Goal: Submit feedback/report problem: Provide input to the site owners about the experience or issues

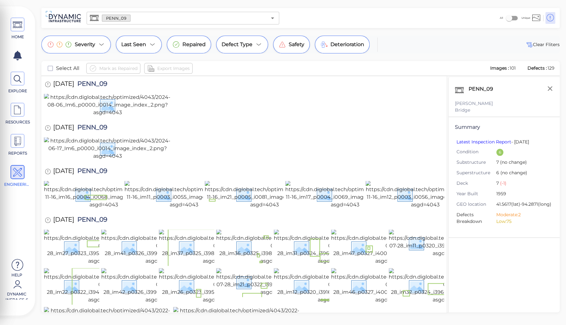
click at [273, 161] on div at bounding box center [244, 149] width 400 height 24
click at [215, 137] on div "6/17/2024 PENN_09" at bounding box center [244, 129] width 400 height 18
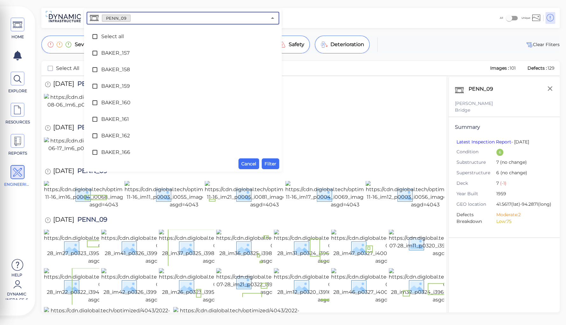
click at [135, 20] on input "text" at bounding box center [198, 18] width 136 height 9
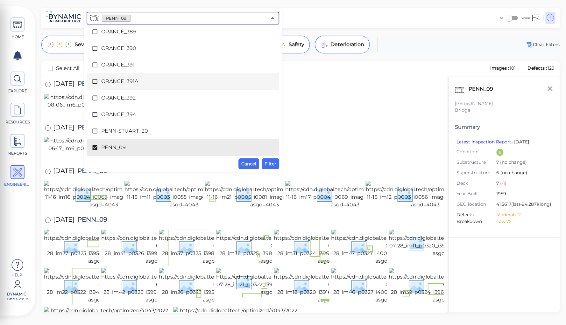
scroll to position [2314, 0]
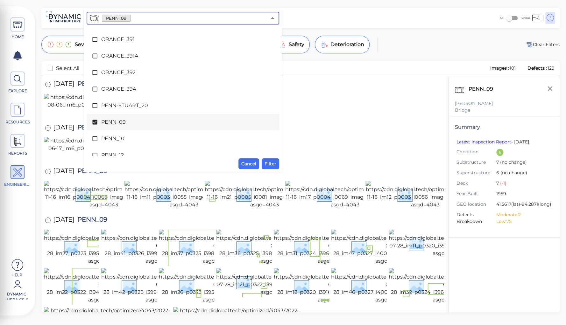
click at [119, 121] on span "PENN_09" at bounding box center [182, 122] width 163 height 8
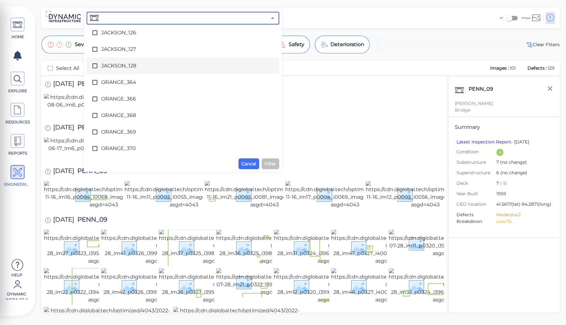
scroll to position [2034, 0]
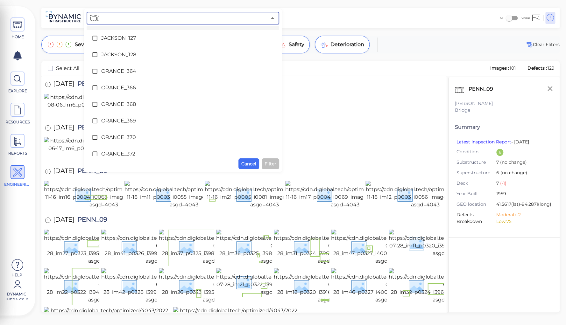
click at [144, 18] on input "text" at bounding box center [183, 18] width 167 height 9
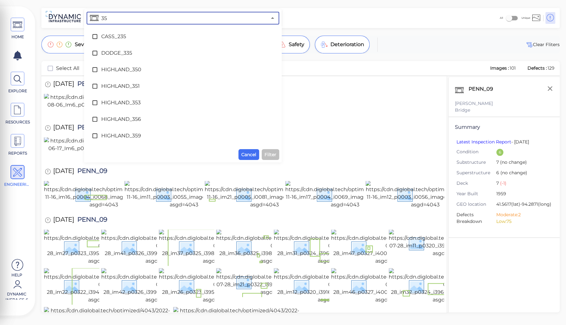
type input "350"
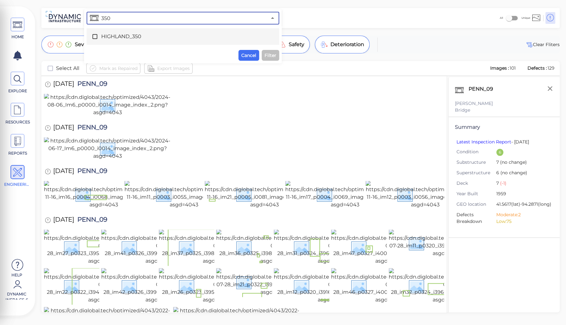
click at [122, 36] on span "HIGHLAND_350" at bounding box center [182, 37] width 163 height 8
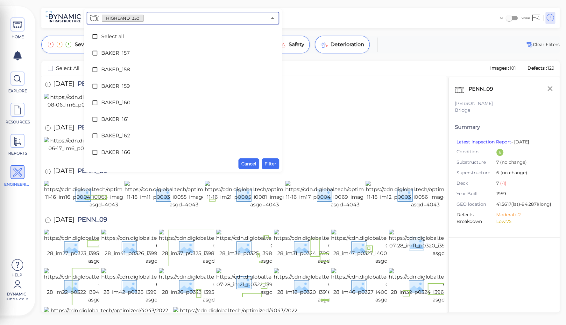
scroll to position [1660, 0]
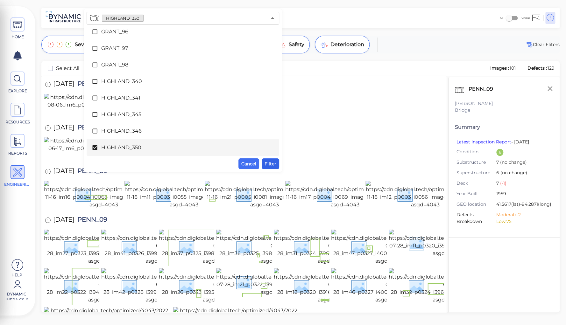
click at [267, 161] on span "Filter" at bounding box center [270, 164] width 12 height 8
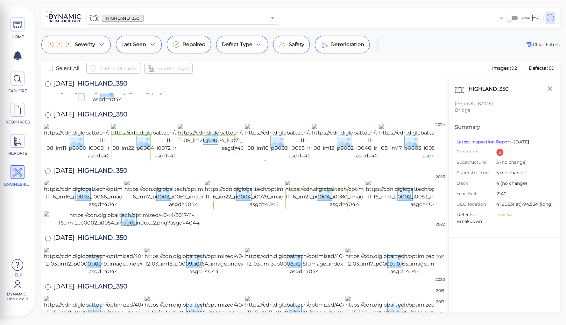
scroll to position [1236, 0]
click at [549, 86] on icon "button" at bounding box center [550, 89] width 8 height 8
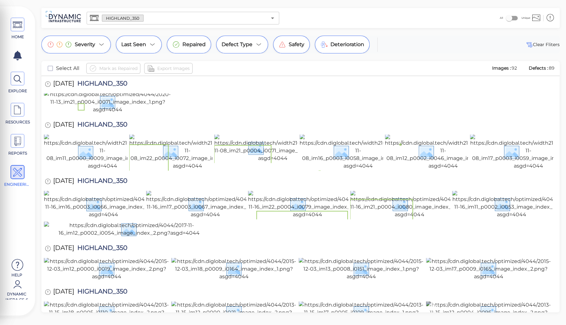
click at [476, 301] on img at bounding box center [488, 312] width 125 height 23
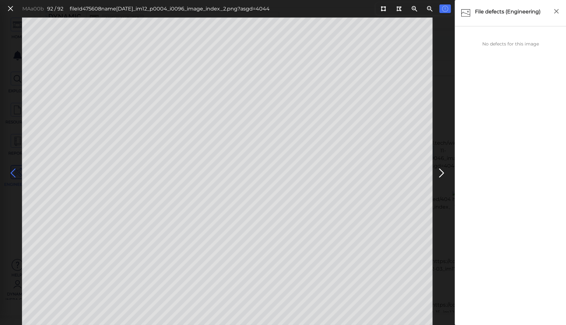
click at [11, 172] on icon at bounding box center [13, 173] width 10 height 12
click at [13, 174] on icon at bounding box center [13, 173] width 10 height 12
click at [12, 174] on icon at bounding box center [13, 173] width 10 height 12
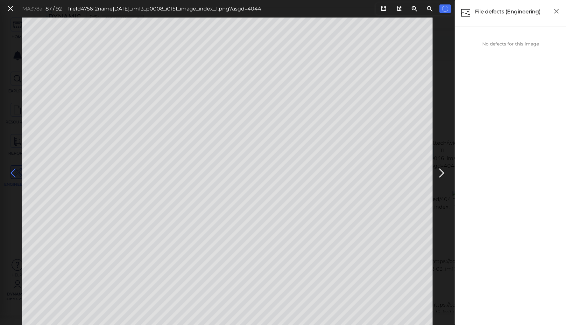
click at [12, 174] on icon at bounding box center [13, 173] width 10 height 12
click at [439, 171] on icon at bounding box center [441, 173] width 10 height 12
click at [13, 171] on icon at bounding box center [13, 173] width 10 height 12
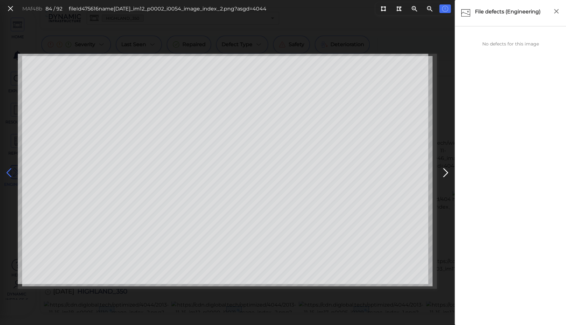
click at [11, 171] on icon at bounding box center [9, 173] width 10 height 12
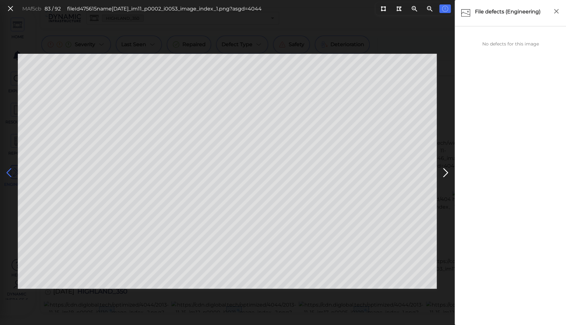
click at [11, 171] on icon at bounding box center [9, 173] width 10 height 12
click at [7, 172] on icon at bounding box center [9, 173] width 10 height 12
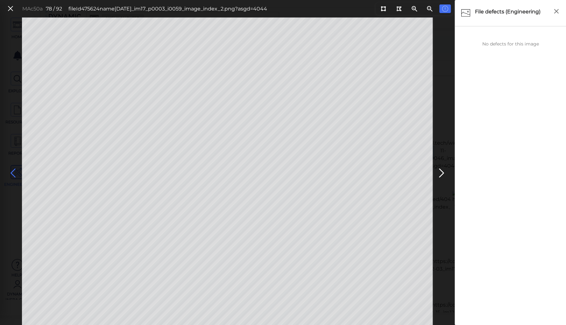
click at [15, 174] on icon at bounding box center [13, 173] width 10 height 12
click at [14, 171] on icon at bounding box center [13, 173] width 10 height 12
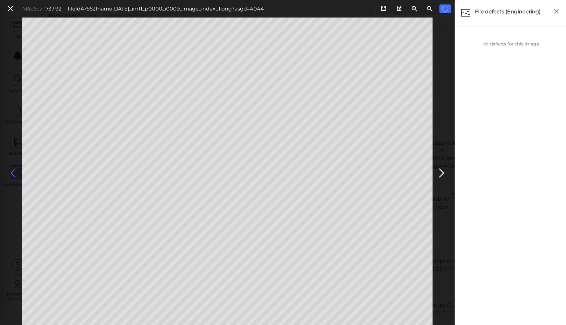
click at [14, 171] on icon at bounding box center [13, 173] width 10 height 12
click at [15, 170] on icon at bounding box center [13, 173] width 10 height 12
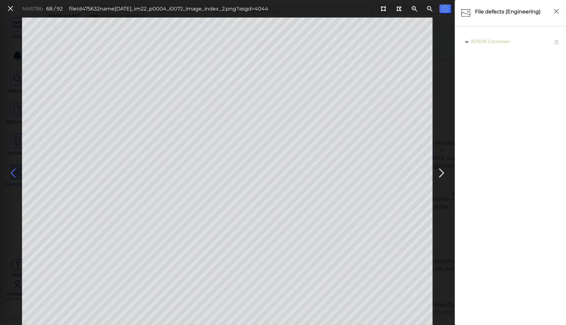
click at [13, 171] on icon at bounding box center [13, 173] width 10 height 12
click at [439, 172] on icon at bounding box center [441, 173] width 10 height 12
click at [15, 174] on icon at bounding box center [13, 173] width 10 height 12
click at [13, 169] on icon at bounding box center [13, 173] width 10 height 12
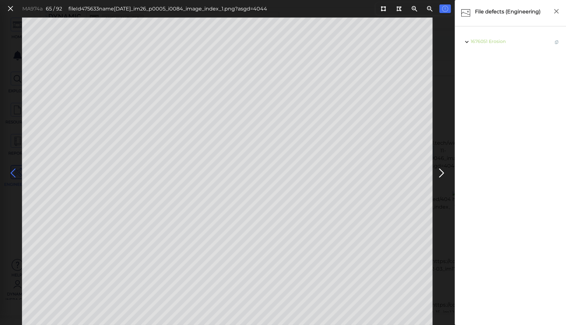
click at [13, 169] on icon at bounding box center [13, 173] width 10 height 12
drag, startPoint x: 381, startPoint y: 8, endPoint x: 374, endPoint y: 13, distance: 8.7
click at [381, 8] on icon at bounding box center [383, 8] width 5 height 5
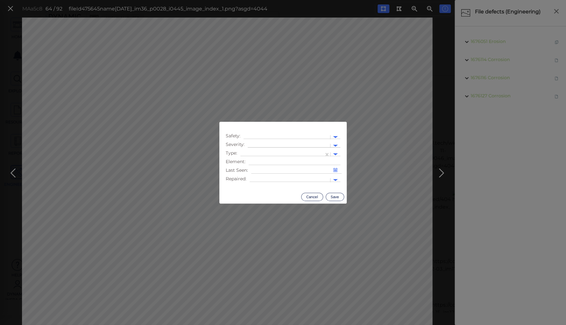
click at [277, 143] on div at bounding box center [289, 146] width 76 height 7
click at [260, 178] on div "Moderate" at bounding box center [265, 176] width 34 height 10
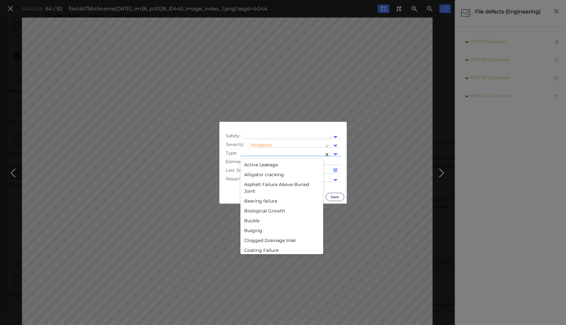
click at [262, 153] on div at bounding box center [281, 154] width 77 height 7
click at [257, 211] on div "Deterioration" at bounding box center [281, 212] width 83 height 10
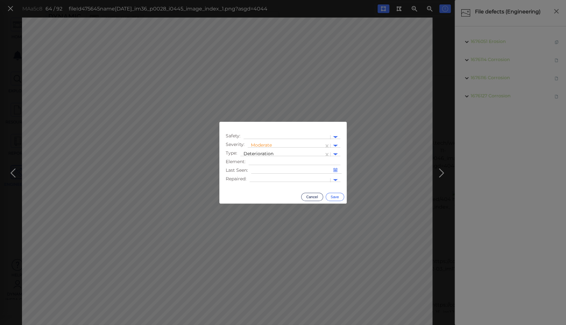
click at [332, 197] on button "Save" at bounding box center [335, 197] width 18 height 8
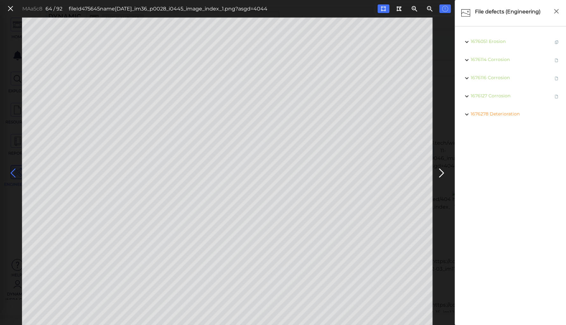
click at [15, 169] on icon at bounding box center [13, 173] width 10 height 12
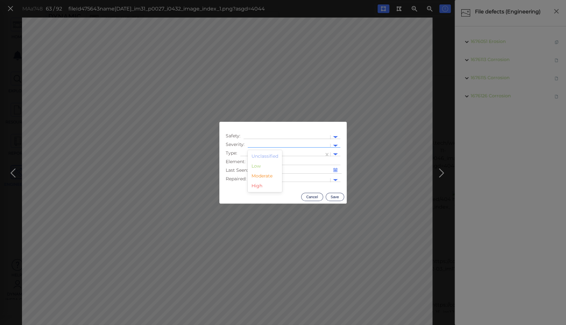
click at [254, 144] on div at bounding box center [289, 146] width 76 height 7
click at [257, 178] on div "Moderate" at bounding box center [265, 176] width 34 height 10
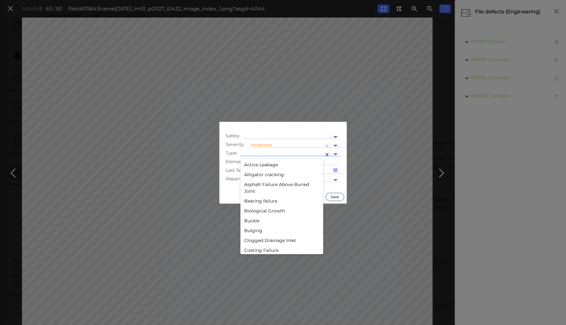
click at [276, 151] on div at bounding box center [281, 154] width 77 height 7
click at [261, 210] on div "Deterioration" at bounding box center [281, 212] width 83 height 10
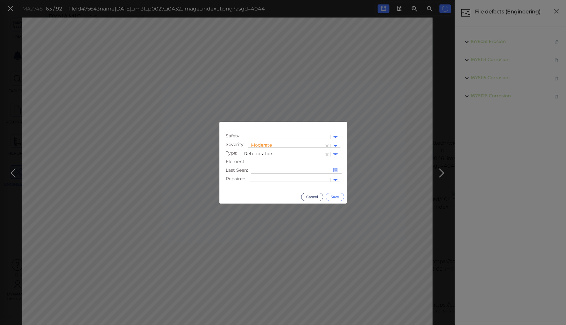
click at [336, 194] on button "Save" at bounding box center [335, 197] width 18 height 8
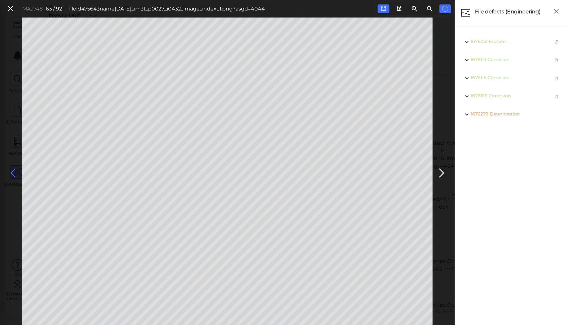
click at [14, 171] on icon at bounding box center [13, 173] width 10 height 12
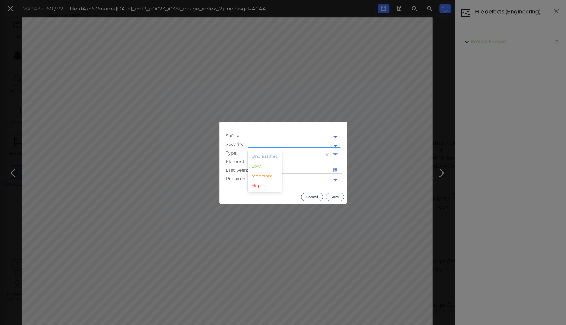
click at [257, 144] on div at bounding box center [289, 146] width 76 height 7
click at [257, 176] on div "Moderate" at bounding box center [265, 176] width 34 height 10
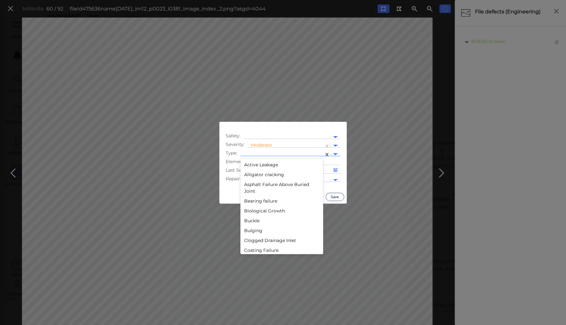
click at [256, 152] on div at bounding box center [281, 154] width 77 height 7
click at [252, 161] on div "Lack of safety rail" at bounding box center [281, 161] width 83 height 10
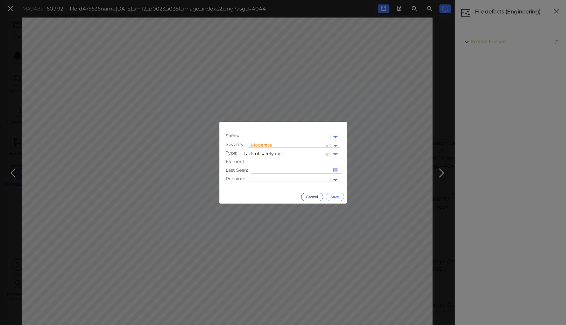
click at [336, 197] on button "Save" at bounding box center [335, 197] width 18 height 8
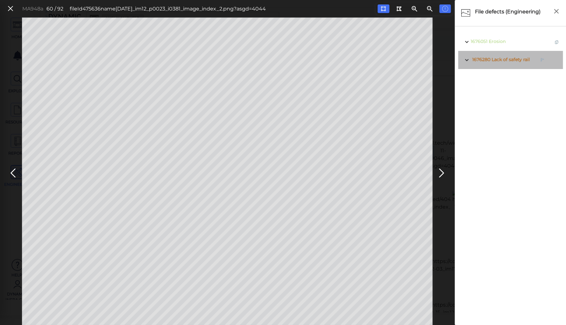
click at [516, 60] on span "Lack of safety rail" at bounding box center [510, 60] width 38 height 6
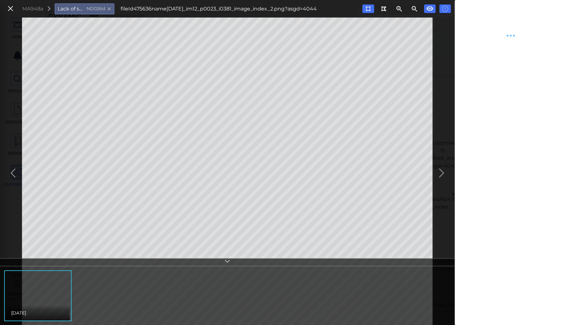
type textarea "x"
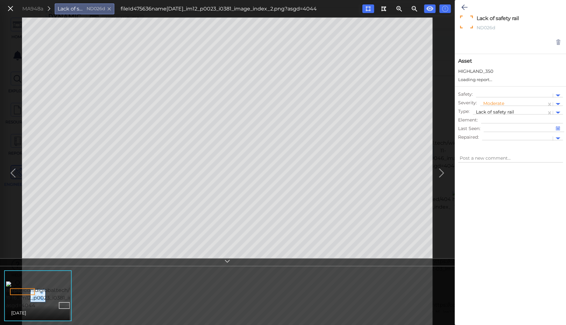
type textarea "x"
click at [493, 93] on div at bounding box center [514, 95] width 70 height 7
click at [463, 5] on icon at bounding box center [464, 8] width 6 height 8
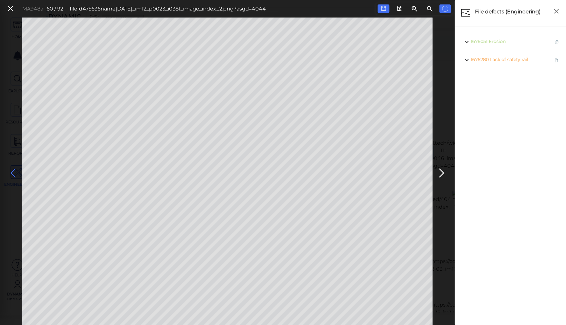
click at [12, 171] on icon at bounding box center [13, 173] width 10 height 12
click at [493, 43] on span "Erosion" at bounding box center [498, 42] width 17 height 6
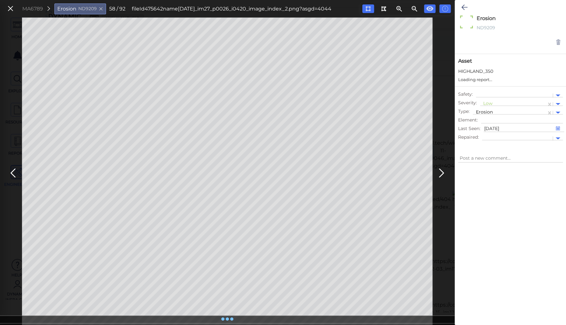
type textarea "x"
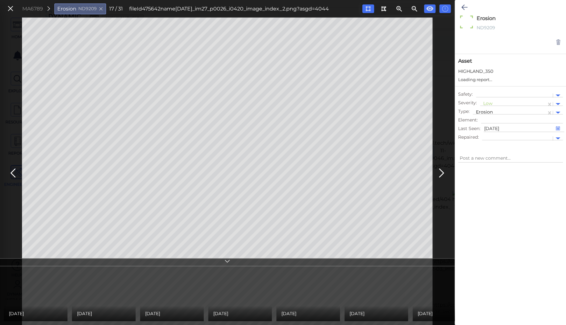
type textarea "x"
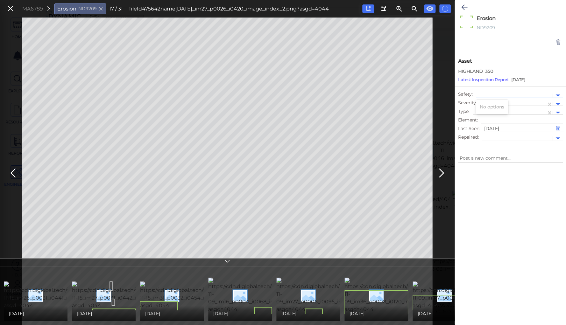
click at [491, 94] on div at bounding box center [514, 95] width 70 height 7
click at [10, 8] on icon at bounding box center [10, 8] width 7 height 9
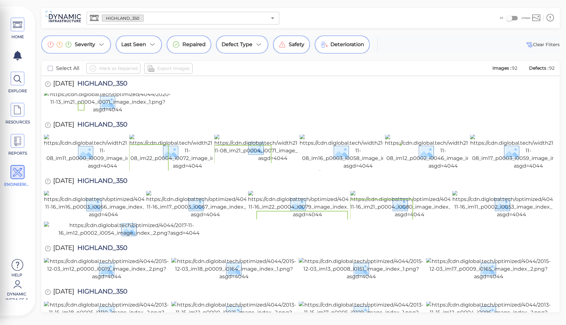
click at [337, 222] on div at bounding box center [300, 230] width 513 height 16
click at [223, 301] on img at bounding box center [233, 312] width 125 height 23
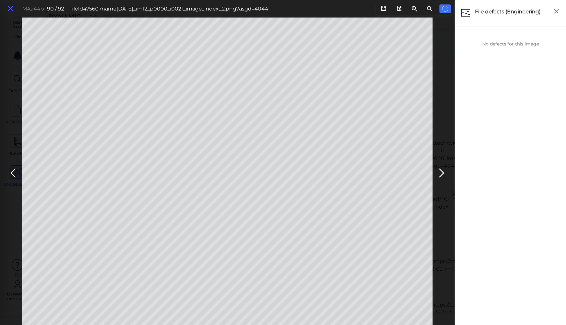
click at [9, 9] on icon at bounding box center [10, 8] width 7 height 9
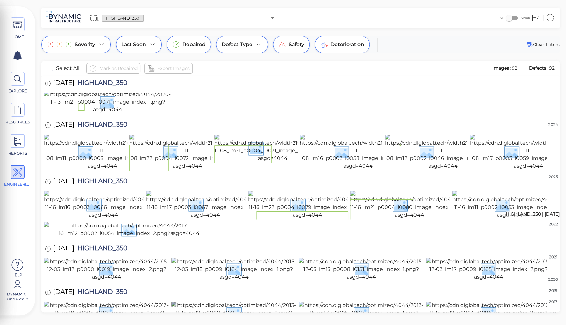
scroll to position [639, 0]
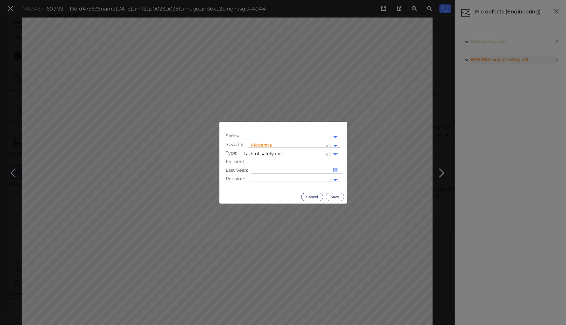
click at [131, 0] on body "This app is not optimized for mobile screens. Please access using a desktop or …" at bounding box center [283, 0] width 566 height 0
click at [264, 136] on div at bounding box center [287, 137] width 80 height 7
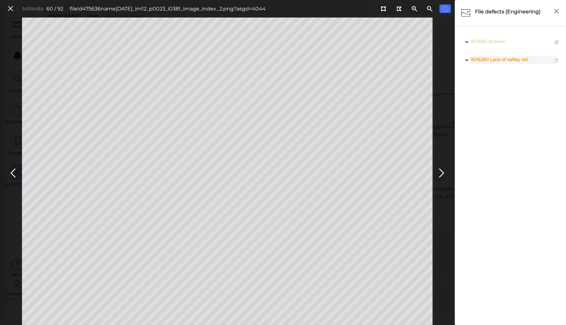
click at [490, 98] on ul "1676051 Erosion 1676280 Lack of safety rail" at bounding box center [510, 176] width 105 height 287
click at [502, 61] on span "Lack of safety rail" at bounding box center [510, 60] width 38 height 6
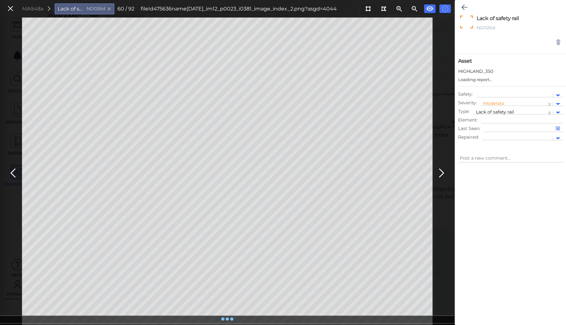
type textarea "x"
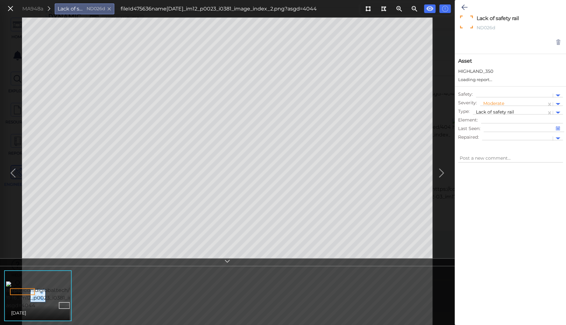
type textarea "x"
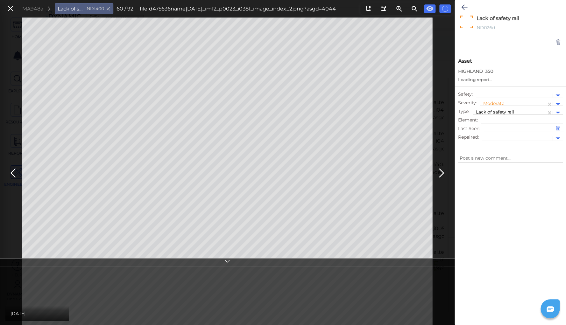
type textarea "x"
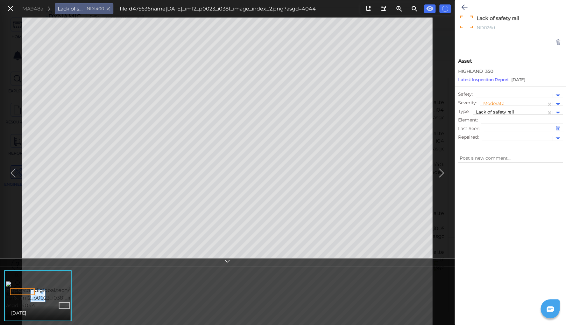
type textarea "x"
click at [492, 95] on div at bounding box center [514, 95] width 70 height 7
click at [491, 107] on div "Safety Issue" at bounding box center [496, 106] width 41 height 10
type textarea "x"
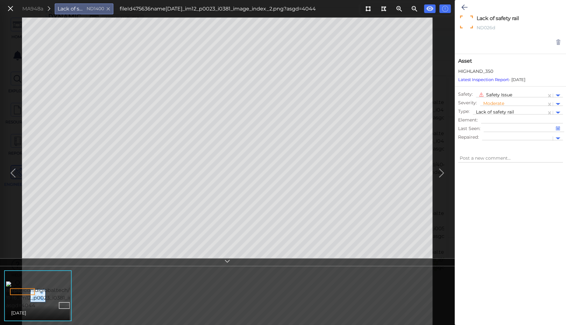
type textarea "x"
click at [464, 6] on icon at bounding box center [464, 8] width 6 height 8
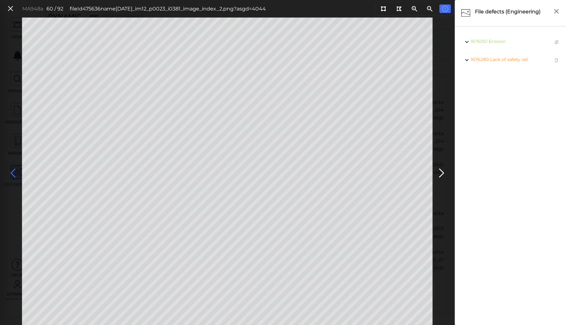
click at [13, 172] on icon at bounding box center [13, 173] width 10 height 12
click at [385, 9] on icon at bounding box center [383, 8] width 5 height 5
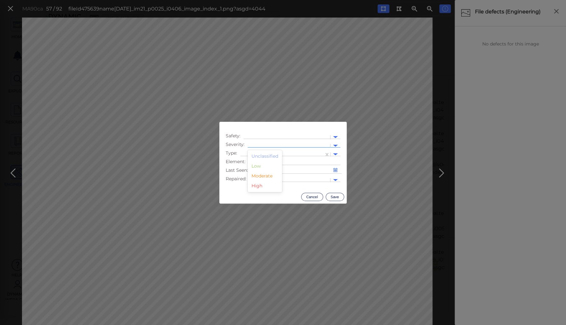
click at [278, 143] on div at bounding box center [289, 146] width 76 height 7
click at [260, 176] on div "Moderate" at bounding box center [265, 176] width 34 height 10
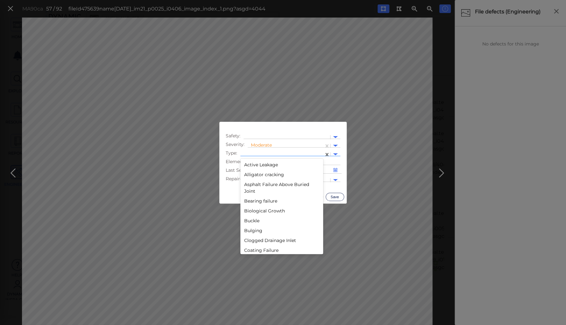
click at [265, 154] on div at bounding box center [281, 154] width 77 height 7
click at [262, 212] on div "Lack of safety rail" at bounding box center [281, 212] width 83 height 10
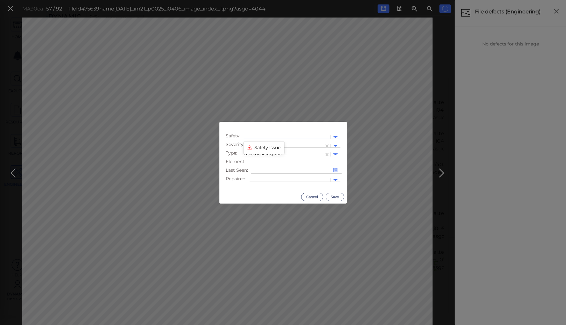
click at [253, 136] on div at bounding box center [287, 137] width 80 height 7
click at [258, 145] on div "Safety Issue" at bounding box center [263, 148] width 41 height 10
click at [334, 196] on button "Save" at bounding box center [335, 197] width 18 height 8
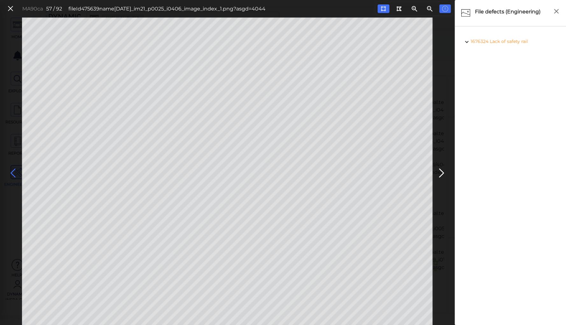
click at [12, 172] on icon at bounding box center [13, 173] width 10 height 12
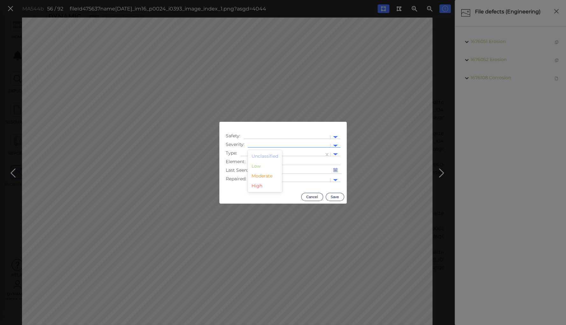
click at [270, 144] on div at bounding box center [289, 146] width 76 height 7
click at [266, 175] on div "Moderate" at bounding box center [265, 176] width 34 height 10
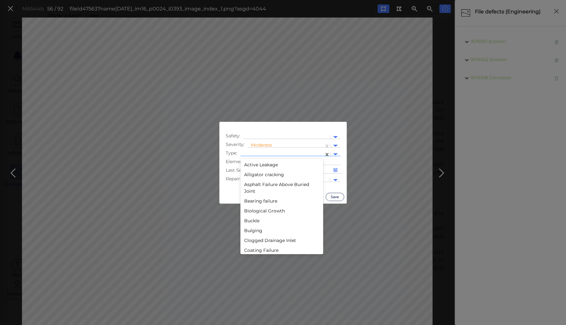
click at [273, 154] on div at bounding box center [281, 154] width 77 height 7
click at [258, 213] on div "Deterioration" at bounding box center [281, 212] width 83 height 10
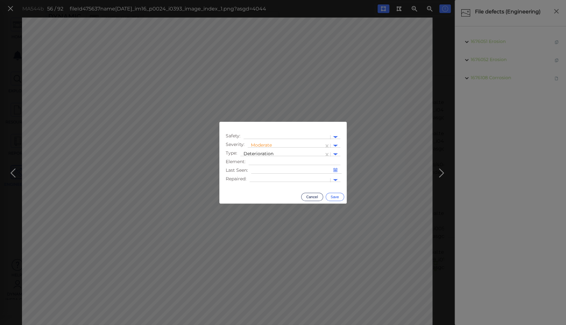
click at [331, 196] on button "Save" at bounding box center [335, 197] width 18 height 8
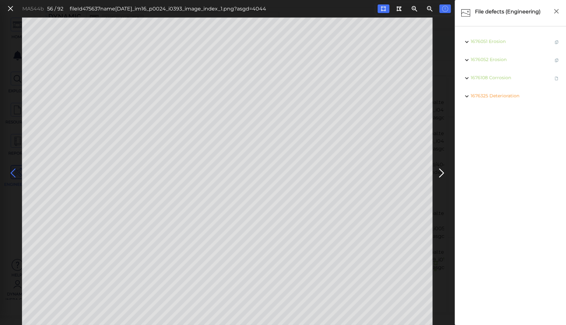
click at [11, 172] on icon at bounding box center [13, 173] width 10 height 12
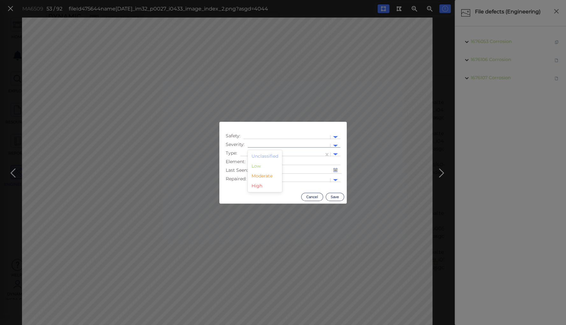
click at [270, 144] on div at bounding box center [289, 146] width 76 height 7
click at [260, 177] on div "Moderate" at bounding box center [265, 176] width 34 height 10
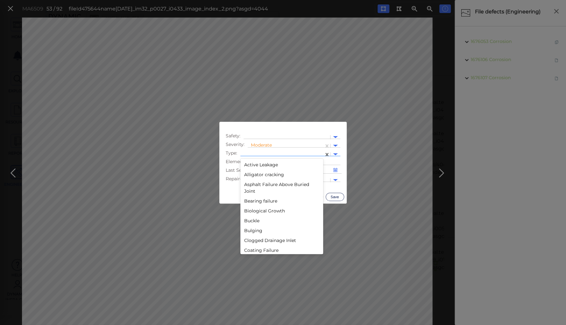
click at [261, 151] on div at bounding box center [281, 154] width 77 height 7
click at [253, 238] on div "Deterioration" at bounding box center [281, 237] width 83 height 10
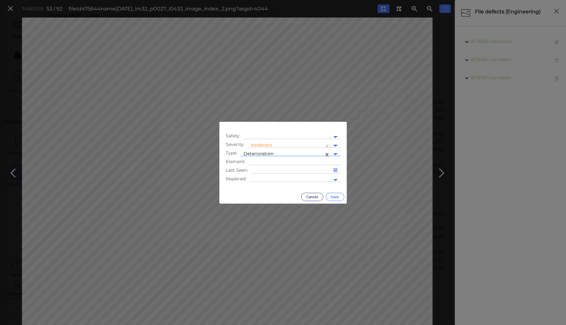
click at [332, 195] on button "Save" at bounding box center [335, 197] width 18 height 8
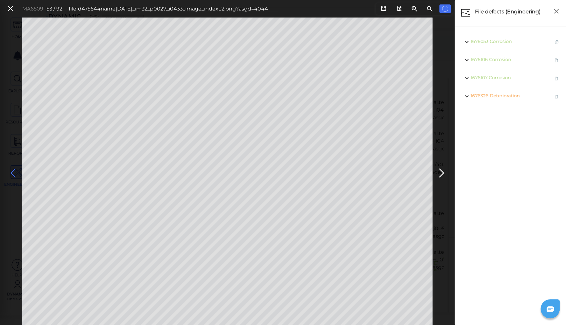
click at [11, 171] on icon at bounding box center [13, 173] width 10 height 12
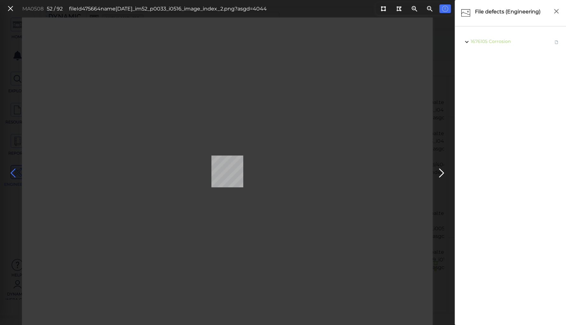
click at [11, 171] on icon at bounding box center [13, 173] width 10 height 12
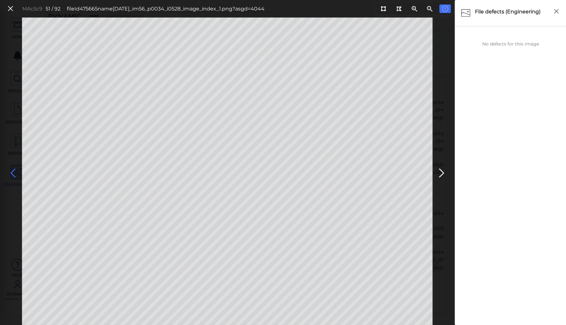
click at [11, 171] on icon at bounding box center [13, 173] width 10 height 12
click at [12, 171] on icon at bounding box center [13, 173] width 10 height 12
drag, startPoint x: 383, startPoint y: 8, endPoint x: 366, endPoint y: 15, distance: 18.7
click at [383, 8] on icon at bounding box center [383, 8] width 5 height 5
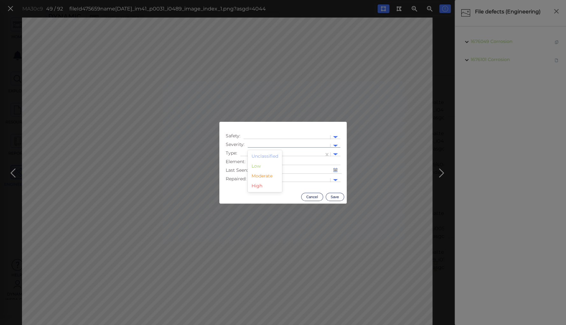
click at [271, 142] on div at bounding box center [289, 145] width 82 height 9
click at [260, 176] on div "Moderate" at bounding box center [265, 176] width 34 height 10
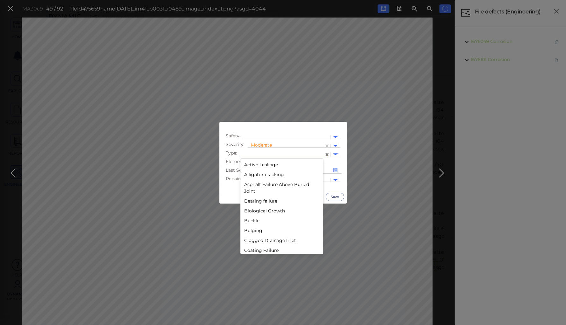
click at [262, 152] on div at bounding box center [281, 154] width 77 height 7
click at [255, 238] on div "Deterioration" at bounding box center [281, 237] width 83 height 10
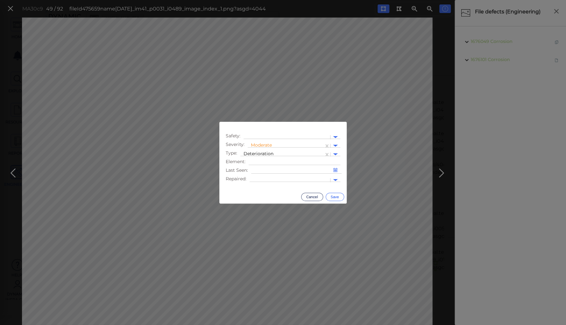
click at [334, 195] on button "Save" at bounding box center [335, 197] width 18 height 8
click at [256, 143] on div at bounding box center [289, 146] width 76 height 7
click at [257, 187] on div "High" at bounding box center [265, 186] width 34 height 10
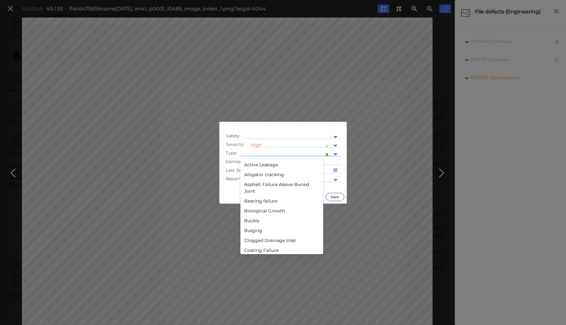
click at [260, 152] on div at bounding box center [281, 154] width 77 height 7
click at [257, 186] on div "Deterioration" at bounding box center [281, 186] width 83 height 10
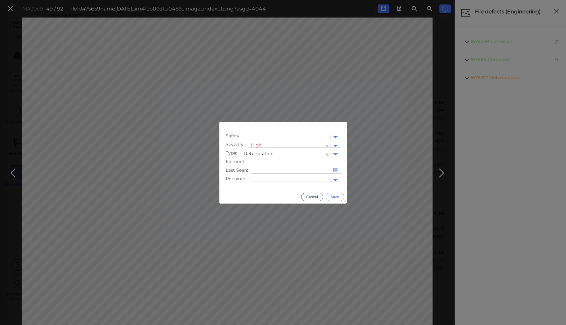
click at [334, 196] on button "Save" at bounding box center [335, 197] width 18 height 8
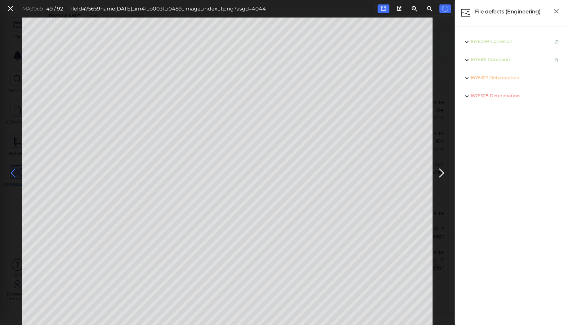
click at [11, 170] on icon at bounding box center [13, 173] width 10 height 12
click at [9, 8] on icon at bounding box center [10, 8] width 7 height 9
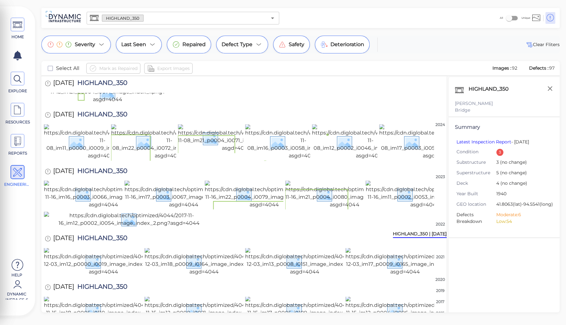
scroll to position [783, 0]
click at [119, 103] on img at bounding box center [107, 92] width 127 height 23
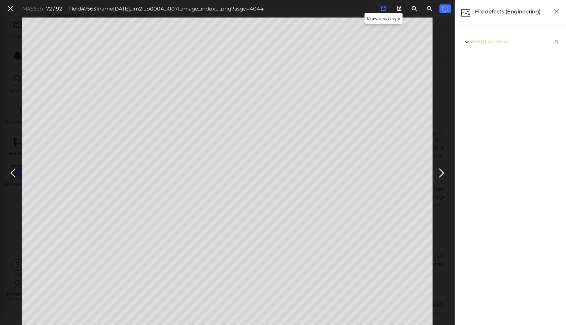
click at [384, 10] on icon at bounding box center [383, 8] width 5 height 5
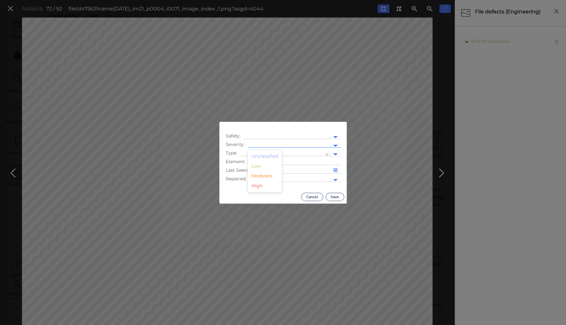
click at [265, 145] on div at bounding box center [289, 146] width 76 height 7
click at [259, 176] on div "Moderate" at bounding box center [265, 176] width 34 height 10
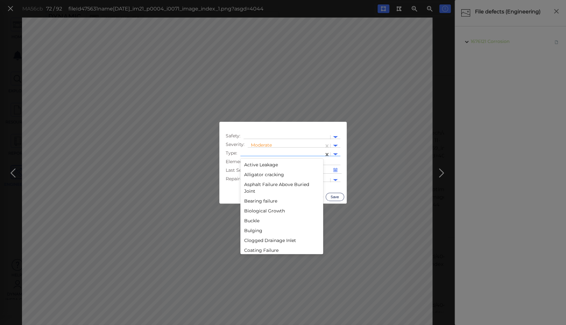
click at [261, 153] on div at bounding box center [281, 154] width 77 height 7
click at [260, 212] on div "Deterioration" at bounding box center [281, 212] width 83 height 10
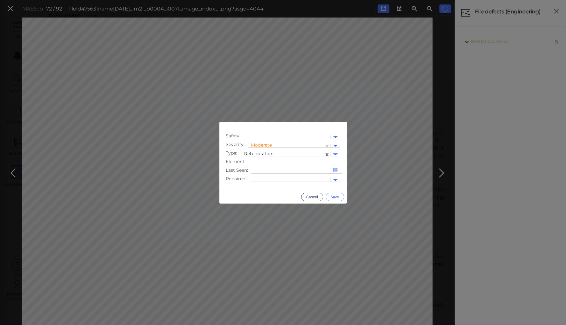
click at [337, 197] on button "Save" at bounding box center [335, 197] width 18 height 8
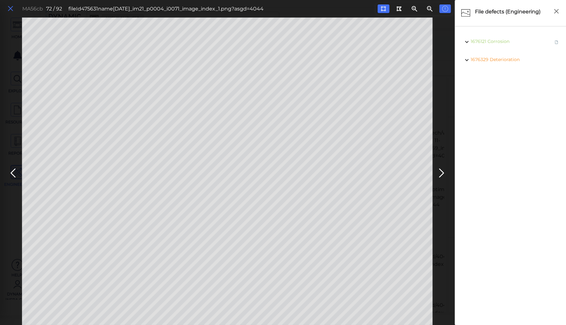
click at [10, 8] on icon at bounding box center [10, 8] width 7 height 9
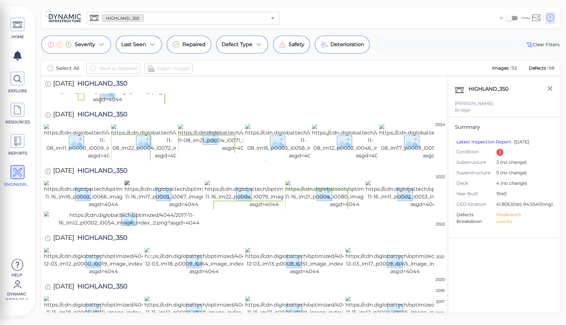
scroll to position [1236, 0]
click at [307, 296] on img at bounding box center [304, 310] width 119 height 28
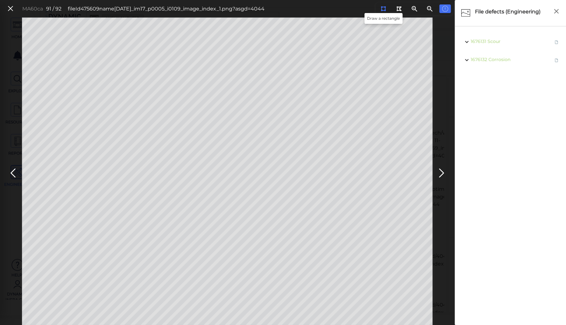
drag, startPoint x: 382, startPoint y: 7, endPoint x: 381, endPoint y: 10, distance: 3.3
click at [382, 9] on icon at bounding box center [383, 8] width 5 height 5
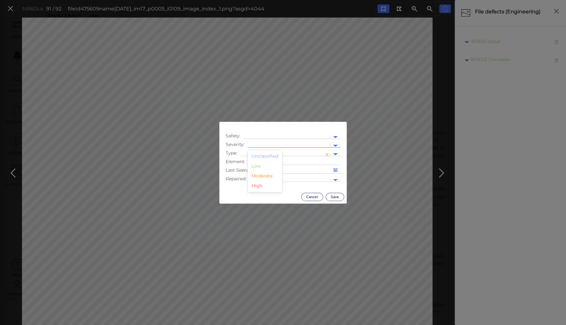
click at [271, 144] on div at bounding box center [289, 146] width 76 height 7
click at [265, 174] on div "Moderate" at bounding box center [265, 176] width 34 height 10
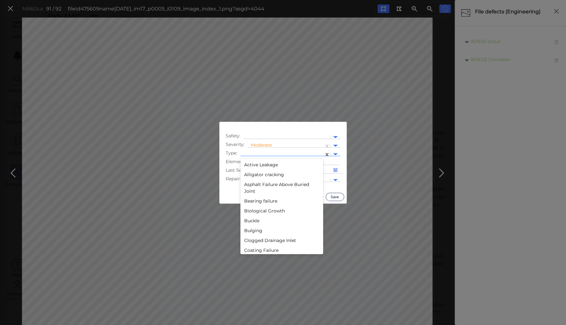
click at [262, 152] on div at bounding box center [281, 154] width 77 height 7
click at [258, 236] on div "Deterioration" at bounding box center [281, 237] width 83 height 10
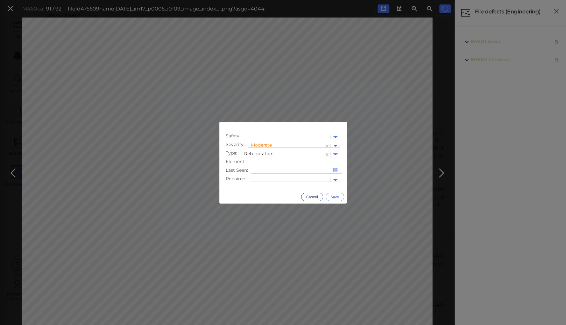
click at [335, 196] on button "Save" at bounding box center [335, 197] width 18 height 8
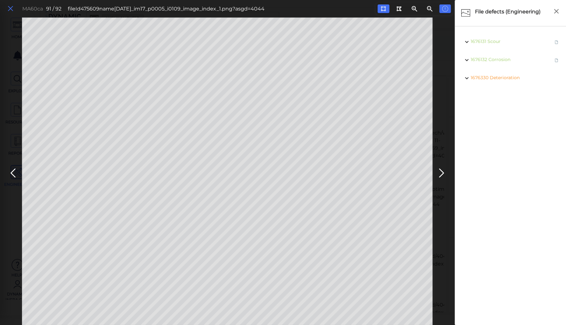
click at [13, 8] on icon at bounding box center [10, 8] width 7 height 9
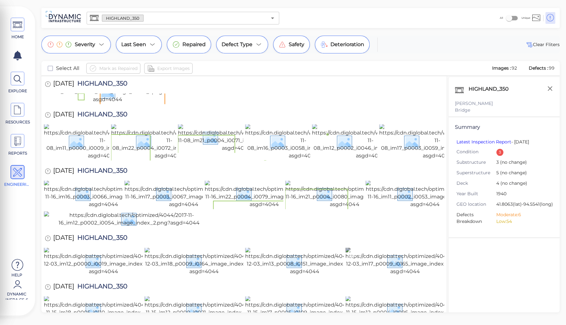
click at [392, 248] on img at bounding box center [404, 262] width 119 height 28
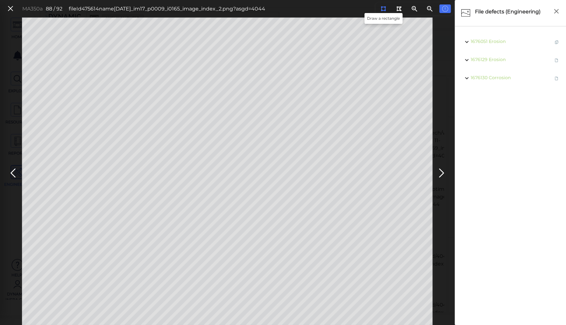
click at [384, 8] on icon at bounding box center [383, 8] width 5 height 5
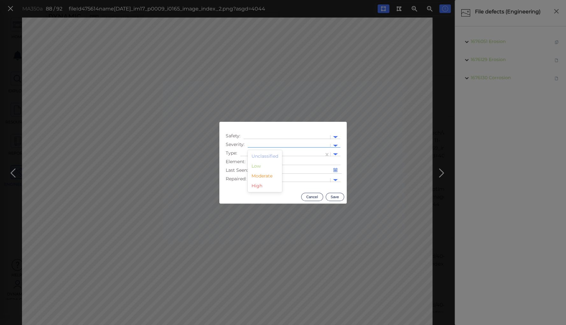
click at [282, 143] on div at bounding box center [289, 145] width 82 height 9
click at [266, 179] on div "Moderate" at bounding box center [265, 176] width 34 height 10
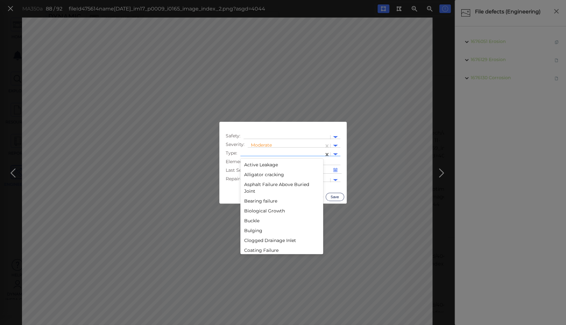
click at [265, 154] on div at bounding box center [281, 154] width 77 height 7
click at [266, 187] on div "Deterioration" at bounding box center [281, 186] width 83 height 10
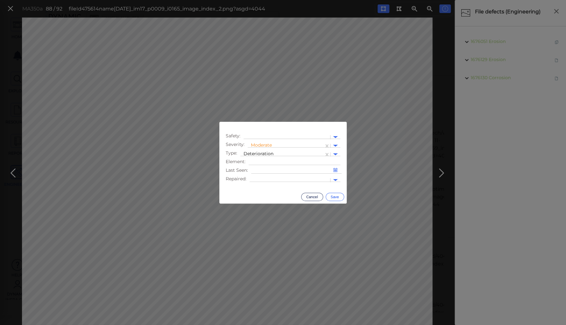
click at [328, 197] on button "Save" at bounding box center [335, 197] width 18 height 8
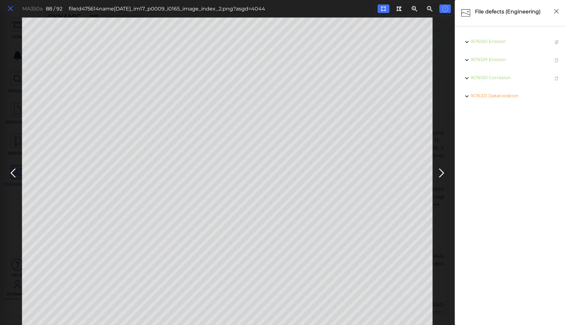
click at [9, 6] on icon at bounding box center [10, 8] width 7 height 9
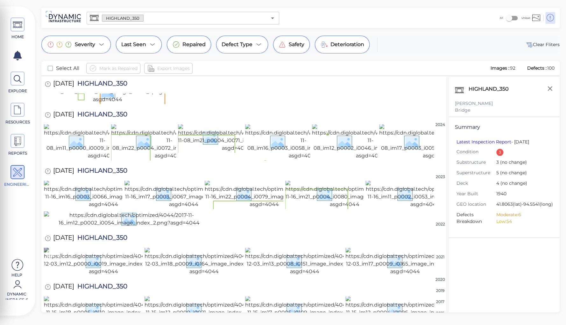
scroll to position [1236, 0]
click at [551, 89] on icon "button" at bounding box center [550, 89] width 8 height 8
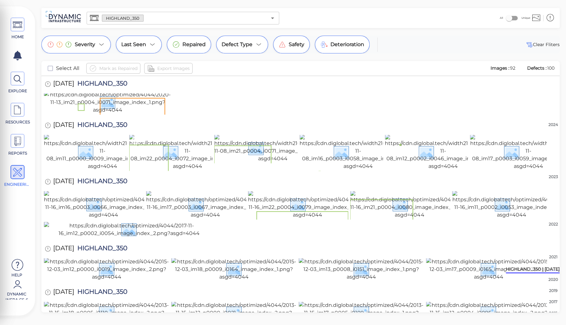
scroll to position [952, 0]
click at [182, 219] on img at bounding box center [205, 205] width 119 height 28
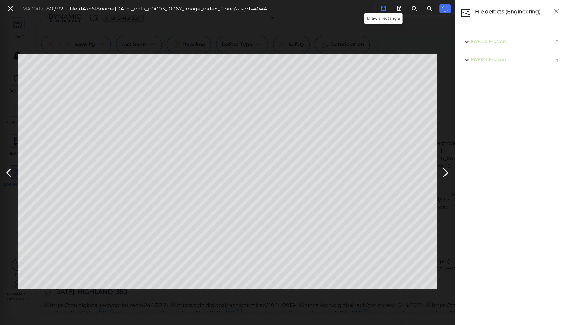
click at [382, 8] on icon at bounding box center [383, 8] width 5 height 5
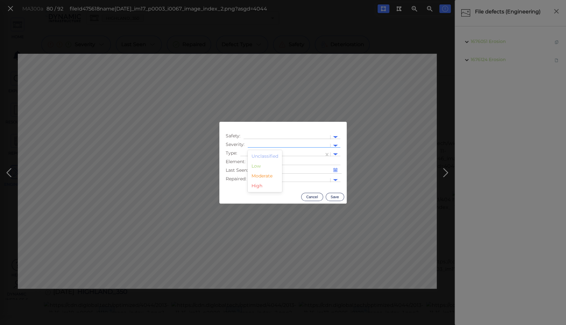
click at [257, 143] on div at bounding box center [289, 146] width 76 height 7
click at [262, 177] on div "Moderate" at bounding box center [265, 176] width 34 height 10
click at [266, 154] on div at bounding box center [281, 154] width 77 height 7
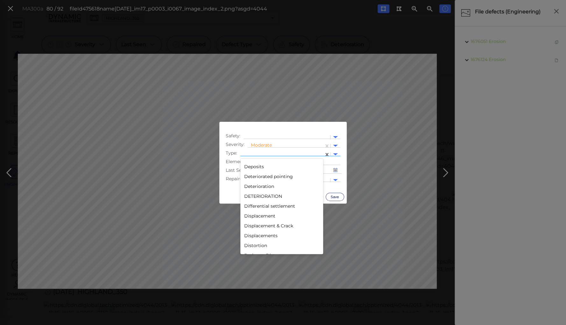
scroll to position [331, 0]
click at [255, 186] on div "Deterioration" at bounding box center [281, 186] width 83 height 10
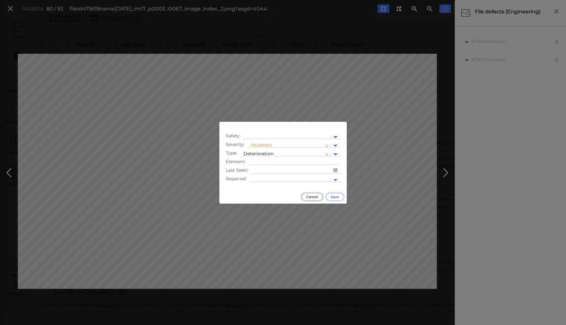
click at [329, 195] on button "Save" at bounding box center [335, 197] width 18 height 8
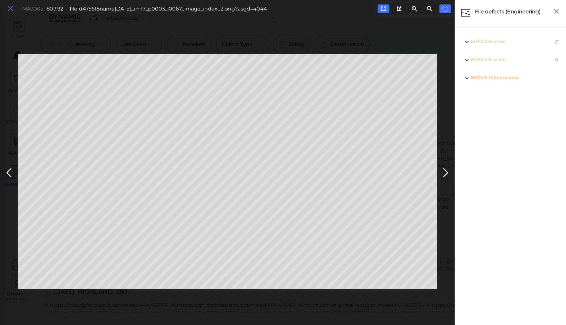
click at [10, 8] on icon at bounding box center [10, 8] width 7 height 9
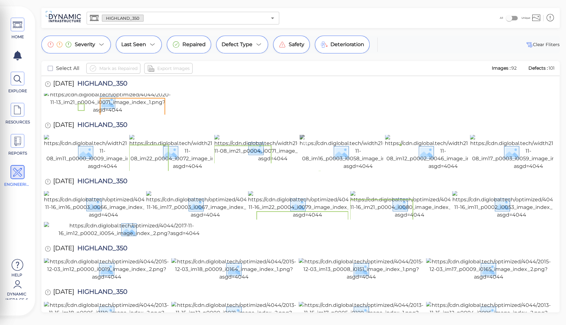
click at [335, 170] on img at bounding box center [357, 152] width 117 height 36
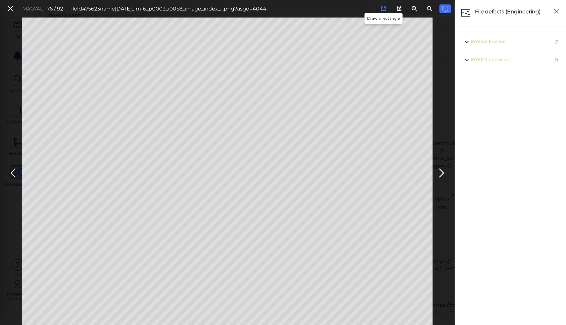
click at [383, 10] on icon at bounding box center [383, 8] width 5 height 5
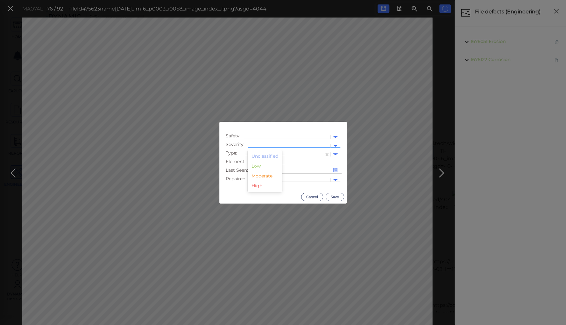
click at [275, 142] on div at bounding box center [289, 145] width 82 height 9
drag, startPoint x: 264, startPoint y: 177, endPoint x: 266, endPoint y: 169, distance: 8.1
click at [264, 176] on div "Moderate" at bounding box center [265, 176] width 34 height 10
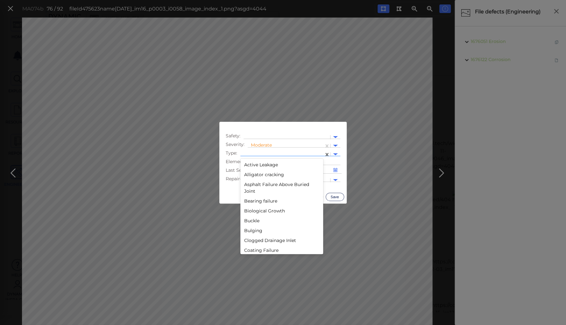
click at [268, 153] on div at bounding box center [281, 154] width 77 height 7
click at [268, 210] on div "Deterioration" at bounding box center [281, 212] width 83 height 10
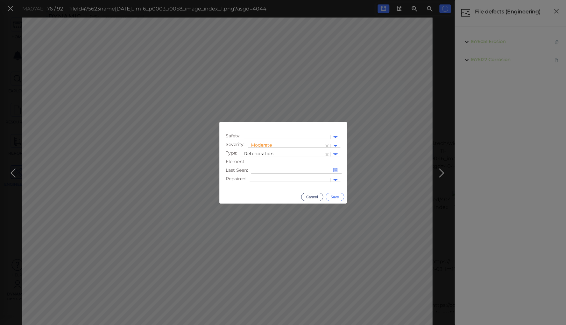
click at [334, 197] on button "Save" at bounding box center [335, 197] width 18 height 8
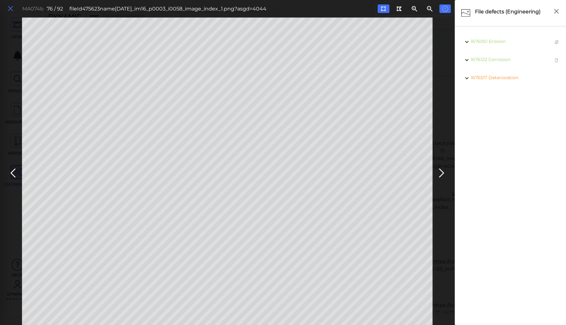
click at [11, 8] on icon at bounding box center [10, 8] width 7 height 9
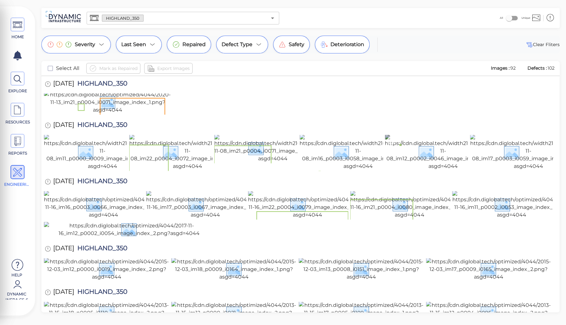
click at [426, 170] on img at bounding box center [443, 152] width 117 height 36
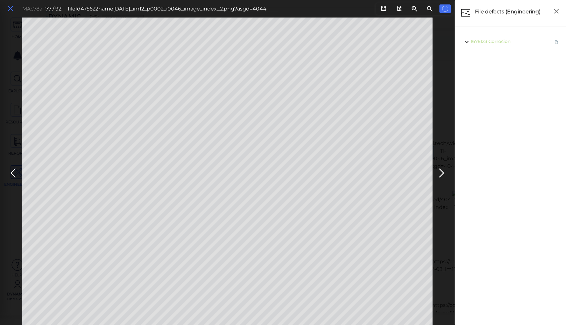
click at [11, 7] on icon at bounding box center [10, 8] width 7 height 9
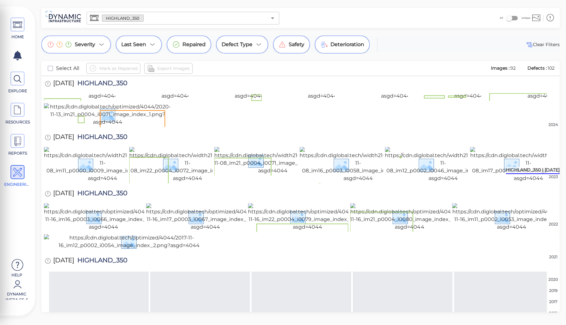
scroll to position [461, 0]
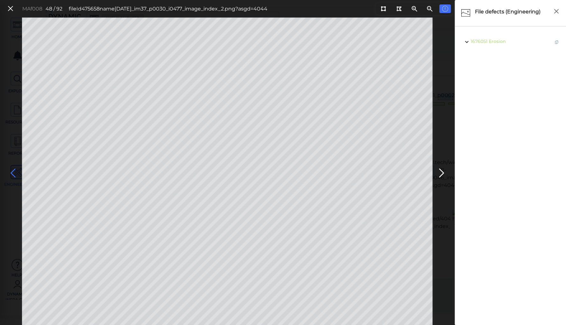
click at [13, 169] on icon at bounding box center [13, 173] width 10 height 12
click at [438, 174] on icon at bounding box center [441, 173] width 10 height 12
click at [384, 7] on icon at bounding box center [383, 8] width 5 height 5
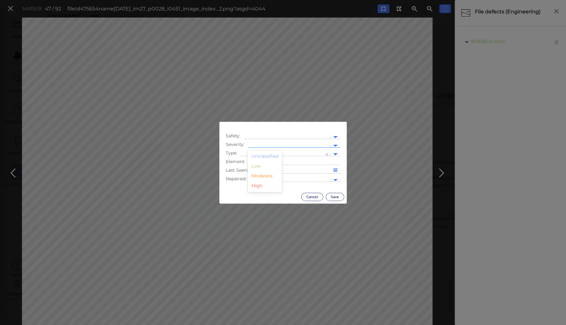
click at [262, 143] on div at bounding box center [289, 145] width 82 height 9
click at [258, 176] on div "Moderate" at bounding box center [265, 176] width 34 height 10
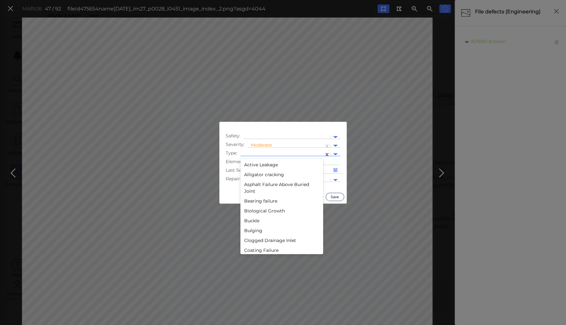
click at [257, 154] on div at bounding box center [281, 154] width 77 height 7
click at [243, 201] on div "Decay" at bounding box center [281, 203] width 83 height 10
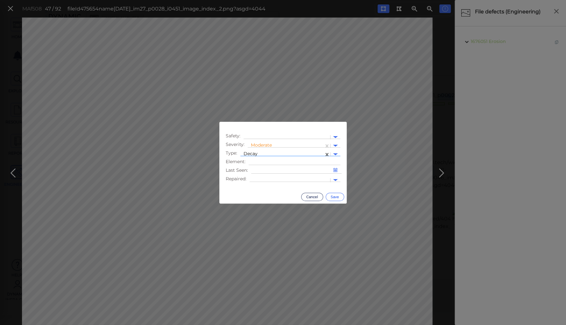
click at [332, 197] on button "Save" at bounding box center [335, 197] width 18 height 8
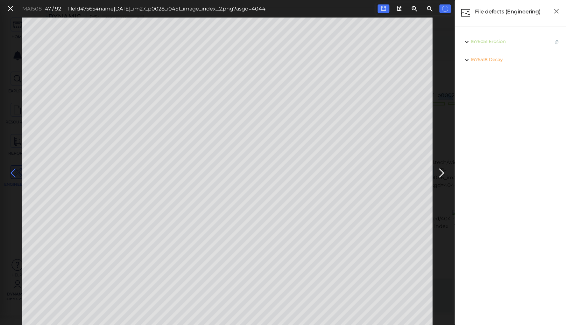
click at [13, 173] on icon at bounding box center [13, 173] width 10 height 12
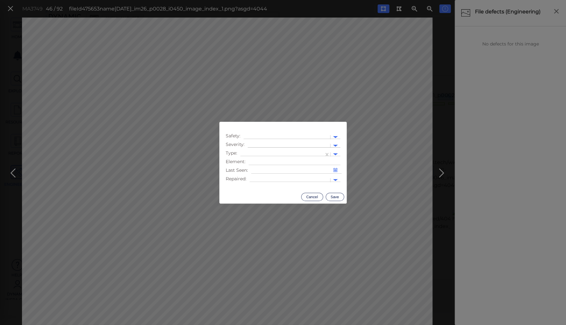
click at [257, 143] on div at bounding box center [289, 146] width 76 height 7
click at [270, 144] on div at bounding box center [289, 146] width 76 height 7
click at [271, 144] on div at bounding box center [289, 146] width 76 height 7
click at [263, 177] on div "Moderate" at bounding box center [265, 176] width 34 height 10
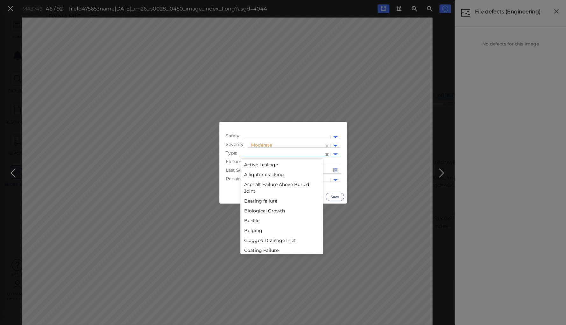
click at [268, 152] on div at bounding box center [281, 154] width 77 height 7
click at [258, 210] on div "Deterioration" at bounding box center [281, 212] width 83 height 10
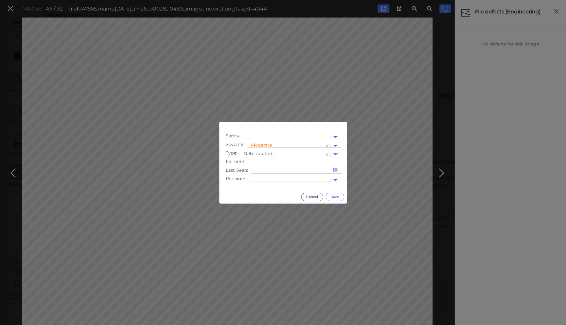
click at [332, 197] on button "Save" at bounding box center [335, 197] width 18 height 8
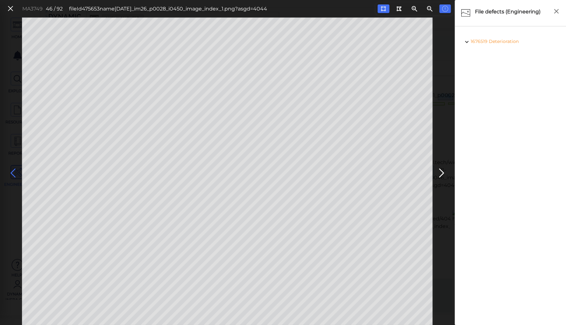
click at [12, 172] on icon at bounding box center [13, 173] width 10 height 12
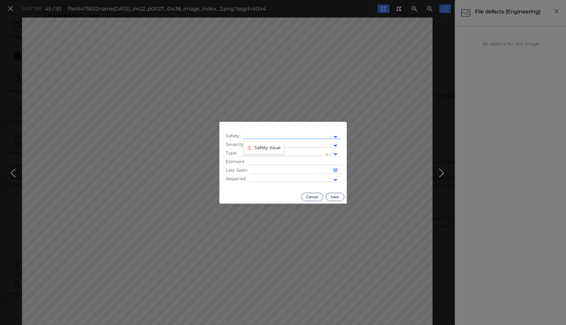
click at [259, 136] on div at bounding box center [287, 137] width 80 height 7
click at [260, 147] on div "Safety Issue" at bounding box center [263, 148] width 41 height 10
click at [262, 144] on div at bounding box center [289, 146] width 76 height 7
click at [259, 177] on div "Moderate" at bounding box center [265, 176] width 34 height 10
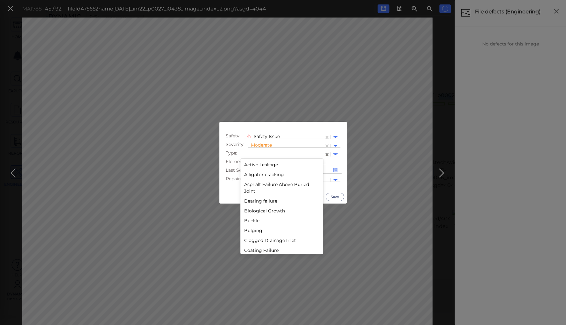
click at [259, 153] on div at bounding box center [281, 154] width 77 height 7
click at [256, 187] on div "Lack of safety rail" at bounding box center [281, 186] width 83 height 10
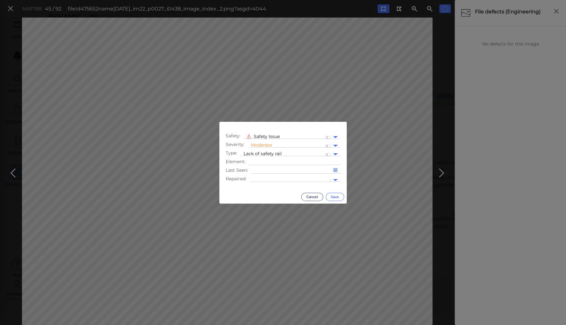
click at [331, 195] on button "Save" at bounding box center [335, 197] width 18 height 8
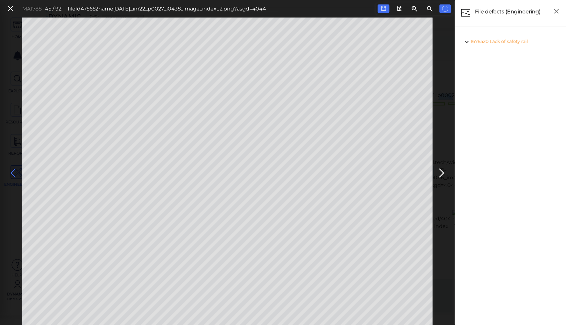
click at [14, 171] on icon at bounding box center [13, 173] width 10 height 12
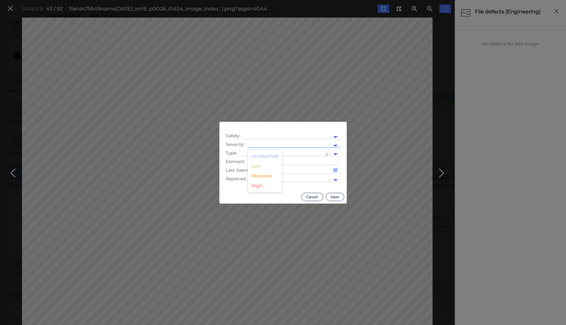
click at [269, 143] on div at bounding box center [289, 146] width 76 height 7
drag, startPoint x: 261, startPoint y: 177, endPoint x: 262, endPoint y: 170, distance: 6.8
click at [261, 176] on div "Moderate" at bounding box center [265, 176] width 34 height 10
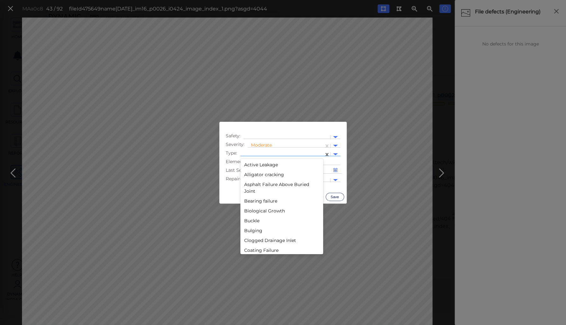
click at [264, 150] on div at bounding box center [281, 154] width 83 height 9
click at [255, 161] on div "Deterioration" at bounding box center [281, 161] width 83 height 10
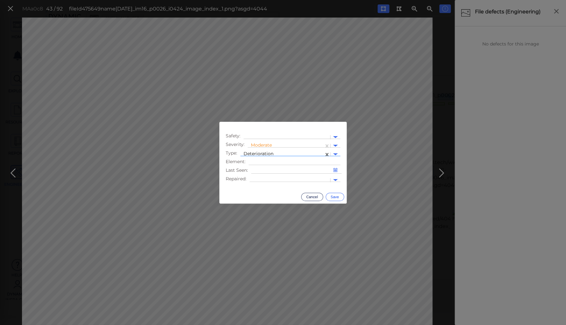
click at [331, 197] on button "Save" at bounding box center [335, 197] width 18 height 8
click at [251, 145] on input "text" at bounding box center [251, 146] width 1 height 7
click at [258, 185] on div "High" at bounding box center [265, 186] width 34 height 10
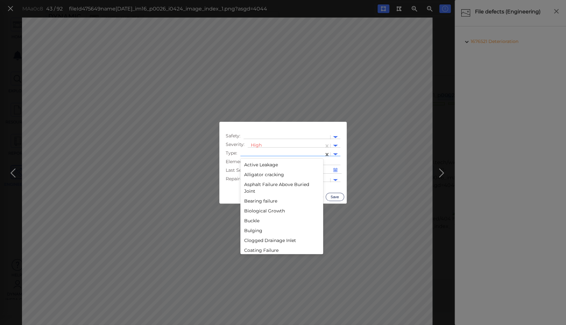
click at [262, 153] on div at bounding box center [281, 154] width 77 height 7
click at [255, 186] on div "Deterioration" at bounding box center [281, 186] width 83 height 10
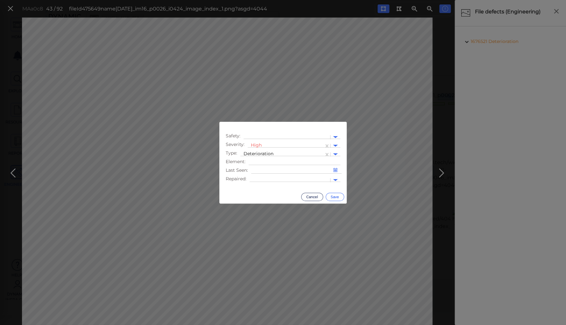
click at [336, 197] on button "Save" at bounding box center [335, 197] width 18 height 8
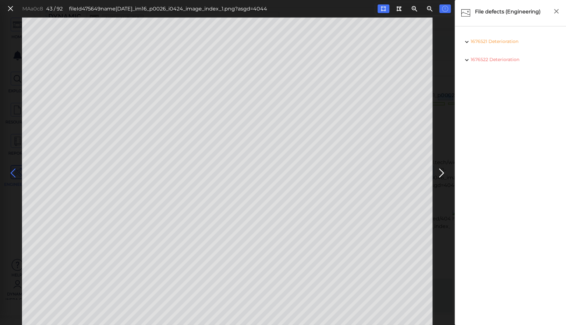
click at [11, 172] on icon at bounding box center [13, 173] width 10 height 12
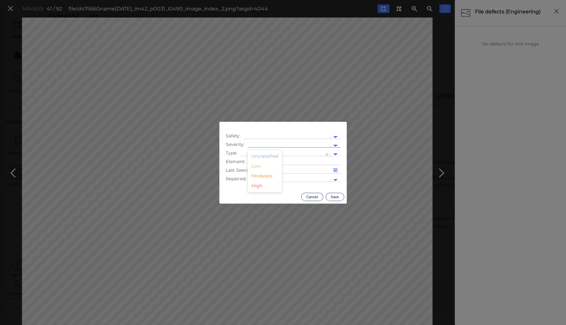
click at [256, 144] on div at bounding box center [289, 146] width 76 height 7
click at [262, 174] on div "Moderate" at bounding box center [265, 176] width 34 height 10
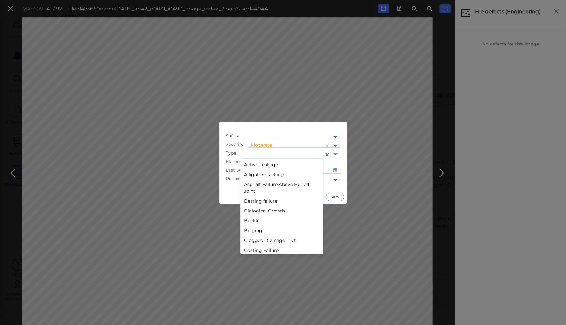
click at [257, 153] on div at bounding box center [281, 154] width 77 height 7
click at [252, 160] on div "Deterioration" at bounding box center [281, 161] width 83 height 10
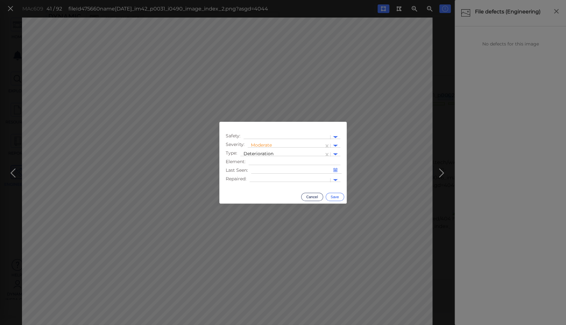
click at [335, 197] on button "Save" at bounding box center [335, 197] width 18 height 8
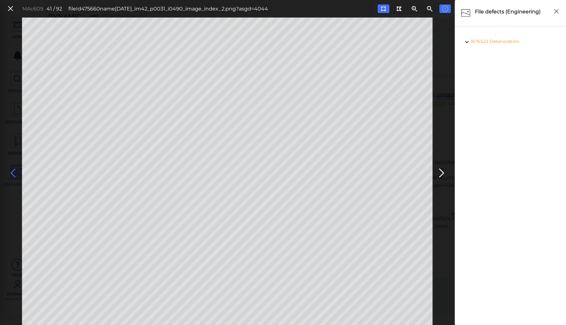
click at [10, 171] on icon at bounding box center [13, 173] width 10 height 12
click at [12, 171] on icon at bounding box center [13, 173] width 10 height 12
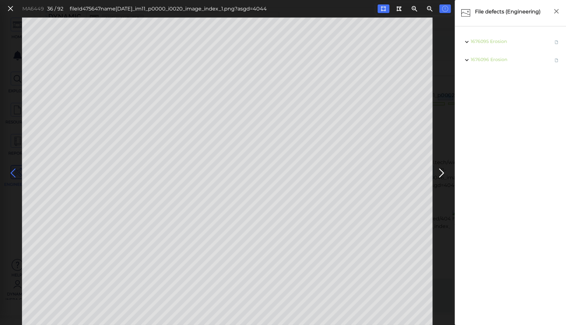
click at [12, 171] on icon at bounding box center [13, 173] width 10 height 12
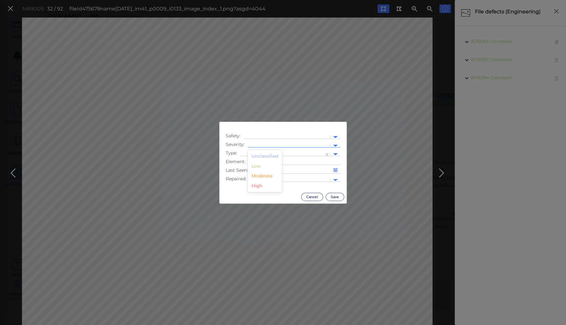
click at [260, 144] on div at bounding box center [289, 146] width 76 height 7
click at [261, 176] on div "Moderate" at bounding box center [265, 176] width 34 height 10
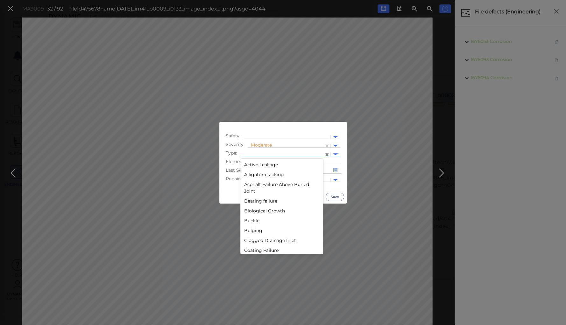
click at [261, 152] on div at bounding box center [281, 154] width 77 height 7
click at [258, 186] on div "Deterioration" at bounding box center [281, 186] width 83 height 10
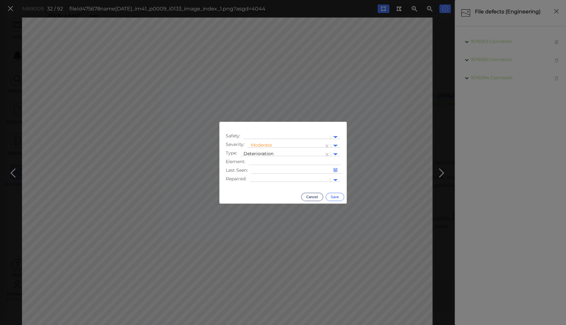
click at [334, 195] on button "Save" at bounding box center [335, 197] width 18 height 8
click at [258, 144] on div at bounding box center [289, 146] width 76 height 7
click at [255, 188] on div "High" at bounding box center [265, 186] width 34 height 10
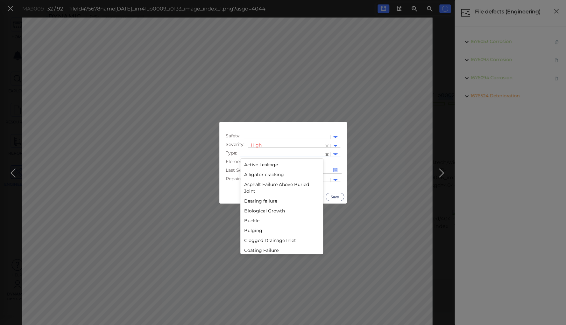
click at [263, 151] on div at bounding box center [281, 154] width 83 height 9
click at [246, 184] on div "Deterioration" at bounding box center [281, 186] width 83 height 10
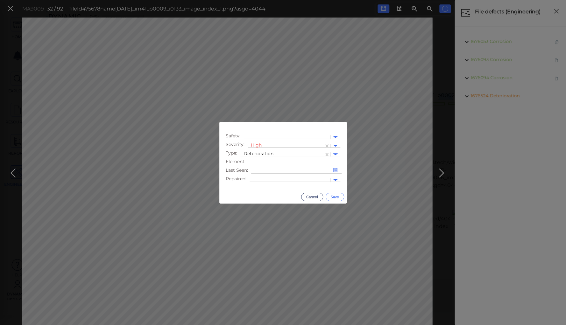
click at [333, 197] on button "Save" at bounding box center [335, 197] width 18 height 8
click at [269, 144] on div at bounding box center [289, 146] width 76 height 7
drag, startPoint x: 264, startPoint y: 177, endPoint x: 266, endPoint y: 172, distance: 5.0
click at [265, 176] on div "Moderate" at bounding box center [265, 176] width 34 height 10
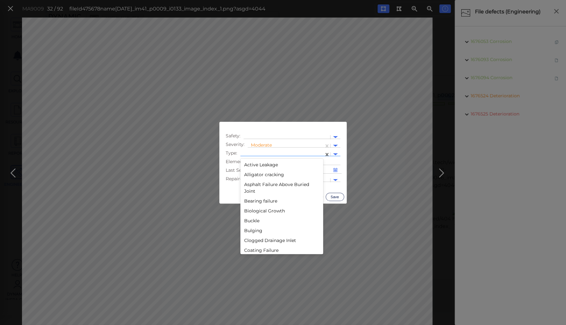
click at [271, 153] on div at bounding box center [281, 154] width 77 height 7
click at [257, 238] on div "Deterioration" at bounding box center [281, 237] width 83 height 10
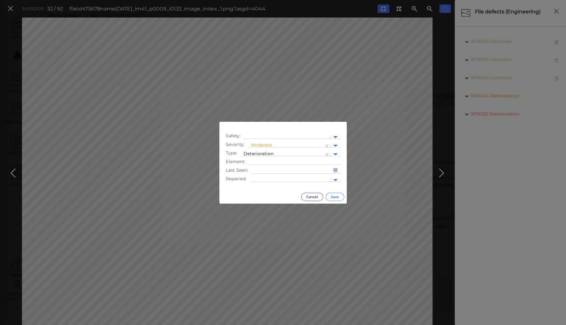
click at [334, 195] on button "Save" at bounding box center [335, 197] width 18 height 8
click at [258, 143] on div at bounding box center [289, 146] width 76 height 7
click at [266, 176] on div "Moderate" at bounding box center [265, 176] width 34 height 10
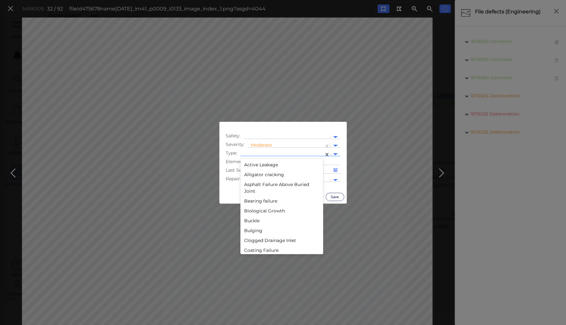
click at [263, 152] on div at bounding box center [281, 154] width 77 height 7
click at [254, 178] on div "Decay" at bounding box center [281, 178] width 83 height 10
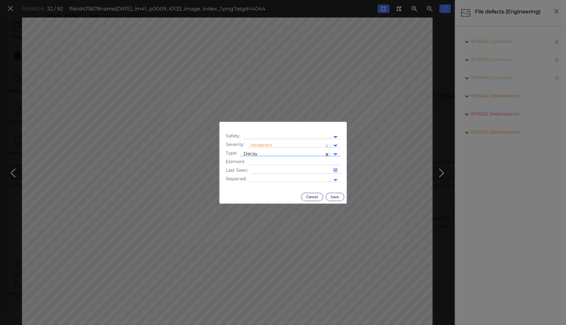
drag, startPoint x: 254, startPoint y: 178, endPoint x: 277, endPoint y: 187, distance: 24.5
click at [254, 178] on div at bounding box center [290, 180] width 74 height 7
click at [334, 195] on button "Save" at bounding box center [335, 197] width 18 height 8
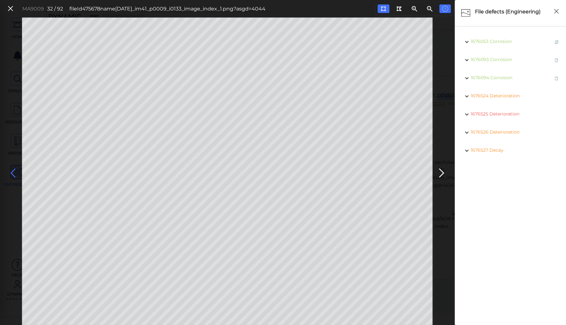
click at [12, 172] on icon at bounding box center [13, 173] width 10 height 12
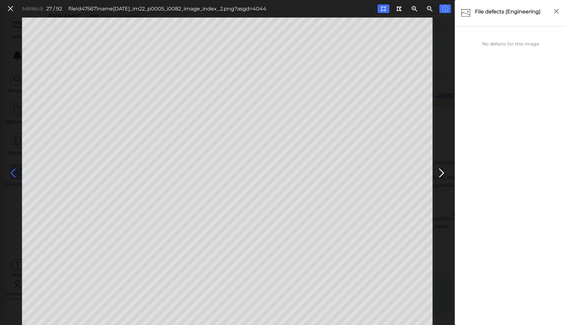
click at [12, 172] on icon at bounding box center [13, 173] width 10 height 12
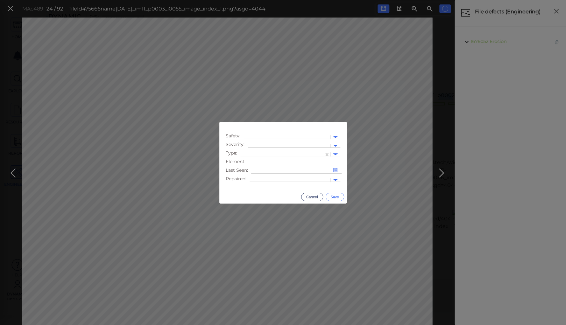
click at [336, 197] on button "Save" at bounding box center [335, 197] width 18 height 8
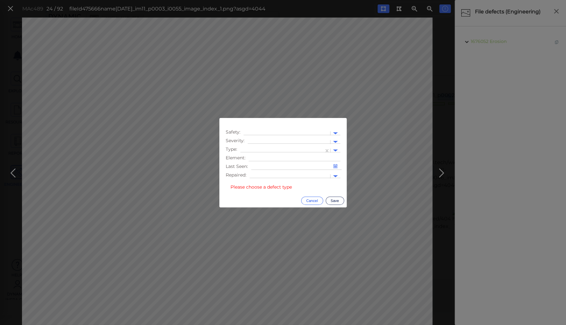
click at [314, 200] on button "Cancel" at bounding box center [312, 201] width 22 height 8
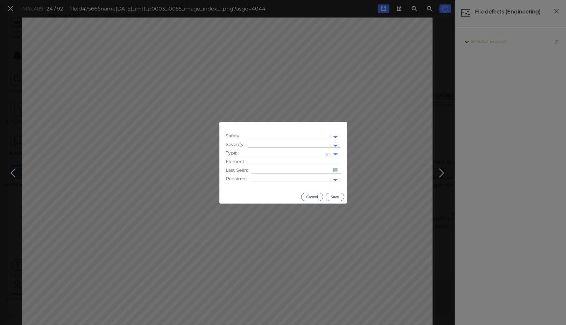
click at [265, 144] on div at bounding box center [289, 146] width 76 height 7
click at [264, 174] on div "Moderate" at bounding box center [265, 176] width 34 height 10
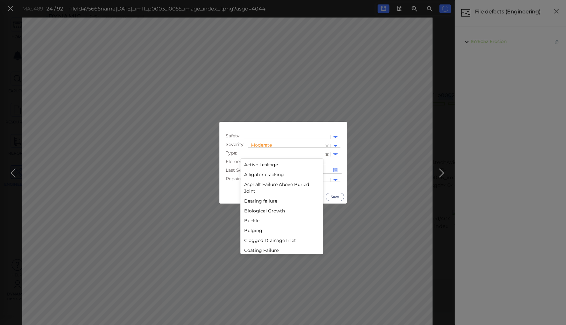
click at [265, 151] on div at bounding box center [281, 154] width 77 height 7
click at [264, 186] on div "Lack of safety rail" at bounding box center [281, 186] width 83 height 10
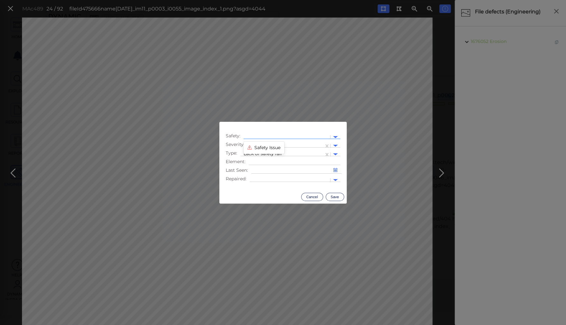
click at [262, 135] on div at bounding box center [287, 137] width 80 height 7
click at [260, 148] on div "Safety Issue" at bounding box center [263, 148] width 41 height 10
click at [331, 197] on button "Save" at bounding box center [335, 197] width 18 height 8
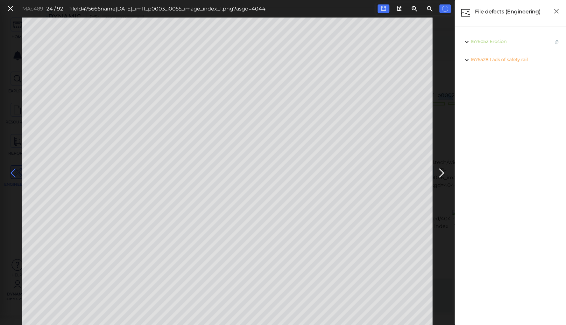
click at [12, 172] on icon at bounding box center [13, 173] width 10 height 12
click at [439, 173] on icon at bounding box center [441, 173] width 10 height 12
click at [11, 172] on icon at bounding box center [13, 173] width 10 height 12
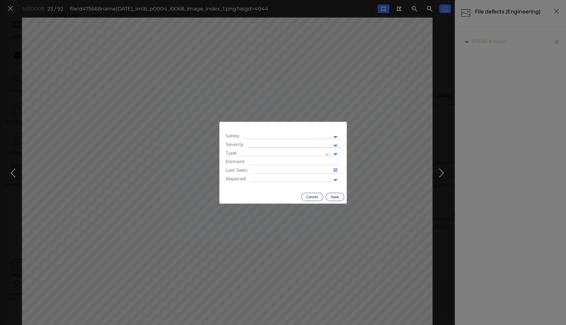
click at [252, 144] on div at bounding box center [289, 146] width 76 height 7
click at [260, 176] on div "Moderate" at bounding box center [265, 176] width 34 height 10
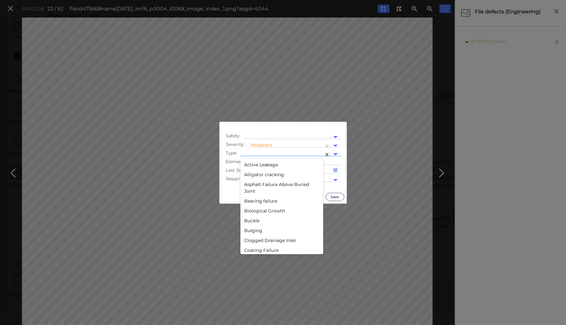
click at [255, 152] on div at bounding box center [281, 154] width 77 height 7
click at [251, 228] on div "Decay" at bounding box center [281, 229] width 83 height 10
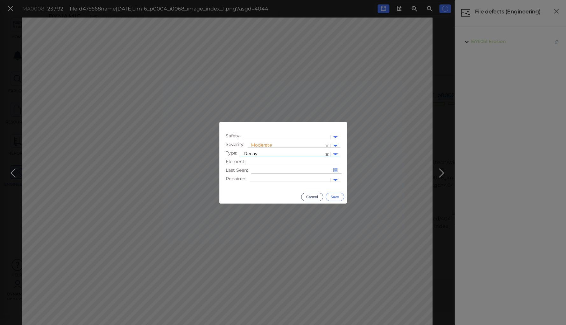
click at [329, 196] on button "Save" at bounding box center [335, 197] width 18 height 8
click at [260, 144] on div at bounding box center [289, 146] width 76 height 7
click at [261, 177] on div "Moderate" at bounding box center [265, 176] width 34 height 10
click at [262, 150] on div "Moderate" at bounding box center [286, 146] width 70 height 8
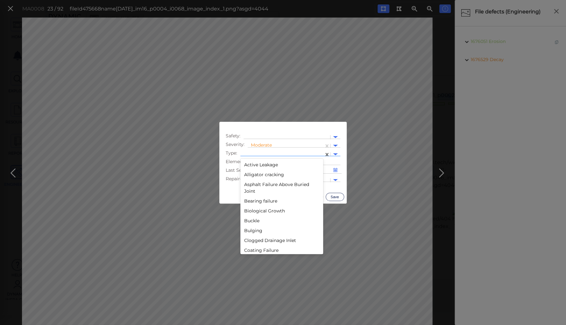
click at [292, 151] on div at bounding box center [281, 154] width 77 height 7
click at [250, 185] on div "Deterioration" at bounding box center [281, 186] width 83 height 10
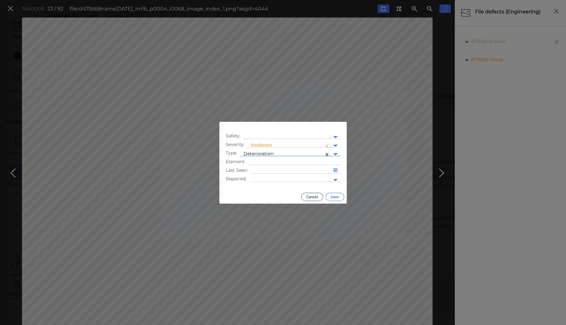
click at [332, 198] on button "Save" at bounding box center [335, 197] width 18 height 8
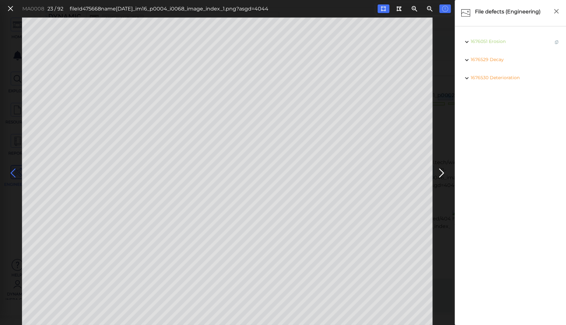
click at [12, 173] on icon at bounding box center [13, 173] width 10 height 12
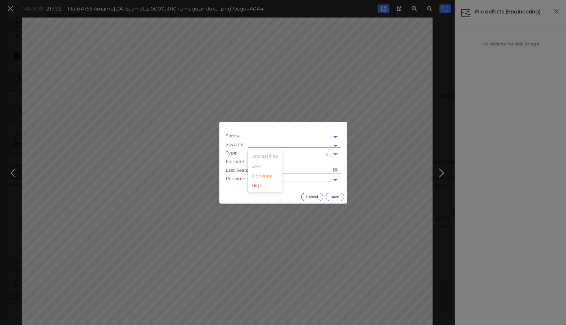
click at [270, 144] on div at bounding box center [289, 146] width 76 height 7
click at [263, 175] on div "Moderate" at bounding box center [265, 176] width 34 height 10
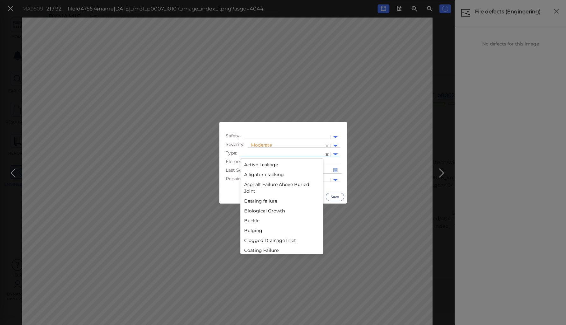
click at [288, 150] on div at bounding box center [281, 154] width 83 height 9
click at [249, 206] on div "Gap" at bounding box center [281, 205] width 83 height 10
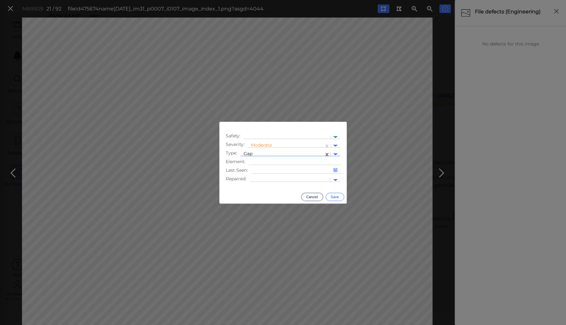
click at [334, 196] on button "Save" at bounding box center [335, 197] width 18 height 8
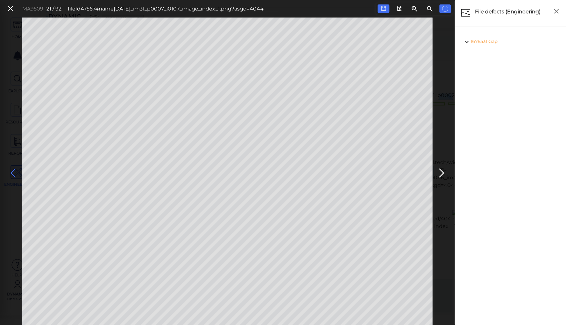
click at [13, 173] on icon at bounding box center [13, 173] width 10 height 12
click at [13, 171] on icon at bounding box center [13, 173] width 10 height 12
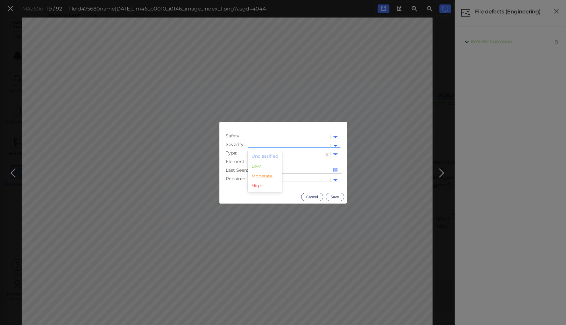
click at [270, 144] on div at bounding box center [289, 146] width 76 height 7
click at [261, 175] on div "Moderate" at bounding box center [265, 176] width 34 height 10
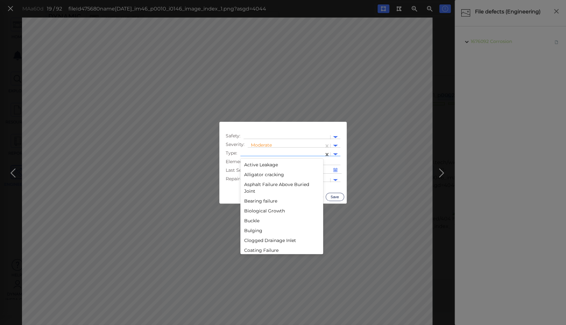
click at [262, 153] on div at bounding box center [281, 154] width 77 height 7
click at [246, 180] on div "Gap" at bounding box center [281, 180] width 83 height 10
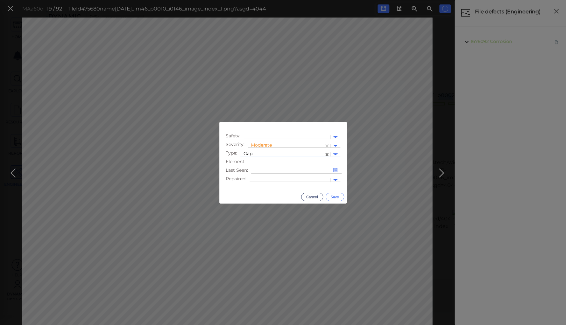
click at [335, 196] on button "Save" at bounding box center [335, 197] width 18 height 8
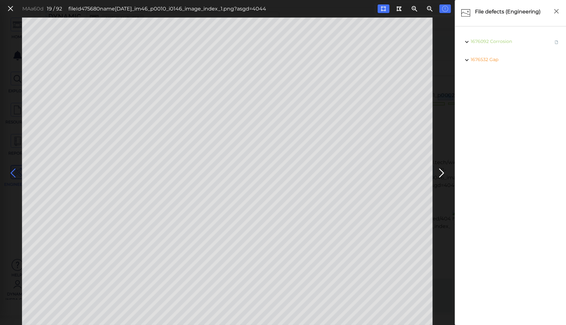
click at [12, 172] on icon at bounding box center [13, 173] width 10 height 12
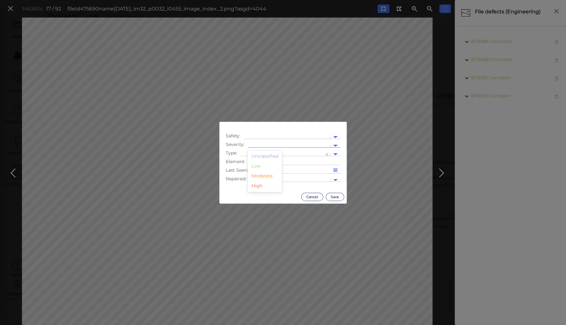
click at [253, 143] on div at bounding box center [289, 146] width 76 height 7
drag, startPoint x: 264, startPoint y: 177, endPoint x: 265, endPoint y: 171, distance: 6.4
click at [264, 177] on div "Moderate" at bounding box center [265, 176] width 34 height 10
click at [270, 150] on div "Moderate" at bounding box center [286, 146] width 70 height 8
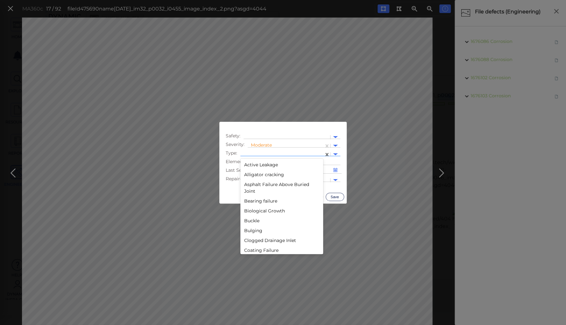
click at [291, 153] on div at bounding box center [281, 154] width 77 height 7
click at [259, 186] on div "Deterioration" at bounding box center [281, 186] width 83 height 10
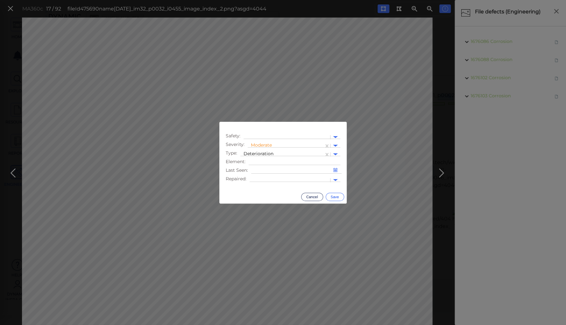
click at [334, 196] on button "Save" at bounding box center [335, 197] width 18 height 8
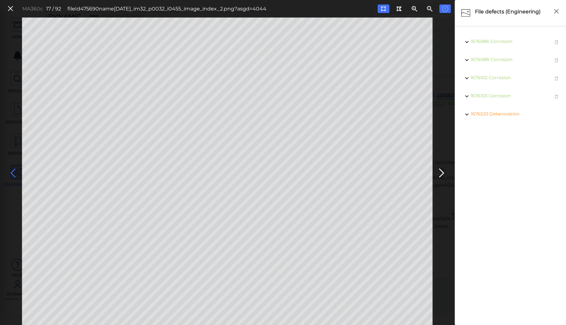
click at [16, 171] on icon at bounding box center [13, 173] width 10 height 12
click at [12, 170] on icon at bounding box center [13, 173] width 10 height 12
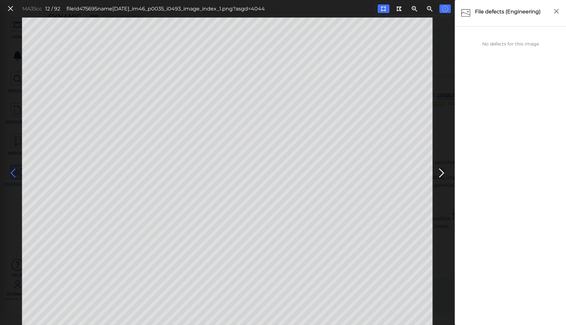
click at [13, 173] on icon at bounding box center [13, 173] width 10 height 12
click at [12, 173] on icon at bounding box center [13, 173] width 10 height 12
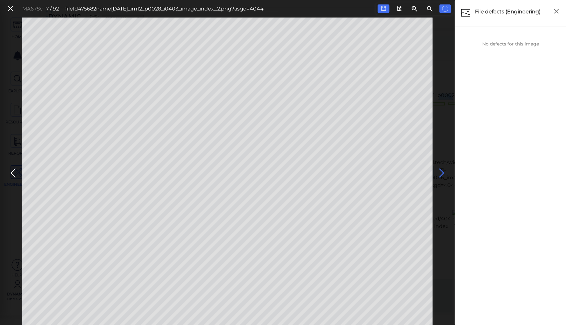
click at [441, 174] on icon at bounding box center [441, 173] width 10 height 12
click at [14, 171] on icon at bounding box center [13, 173] width 10 height 12
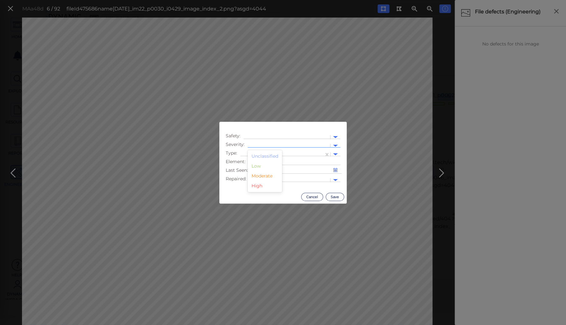
click at [263, 142] on div at bounding box center [289, 145] width 82 height 9
click at [258, 176] on div "Moderate" at bounding box center [265, 176] width 34 height 10
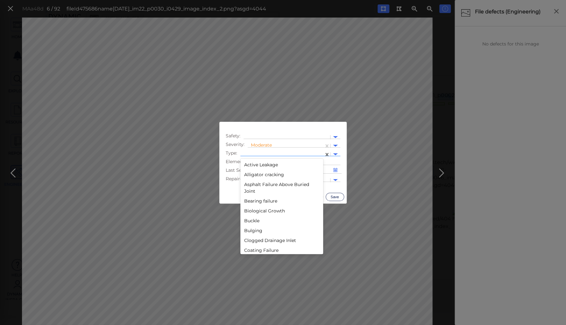
click at [258, 150] on div at bounding box center [281, 154] width 83 height 9
click at [249, 227] on div "Decay" at bounding box center [281, 229] width 83 height 10
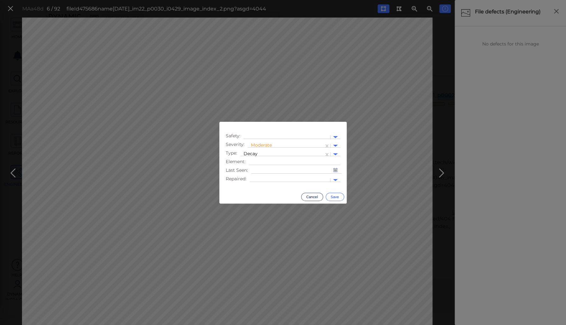
click at [331, 195] on button "Save" at bounding box center [335, 197] width 18 height 8
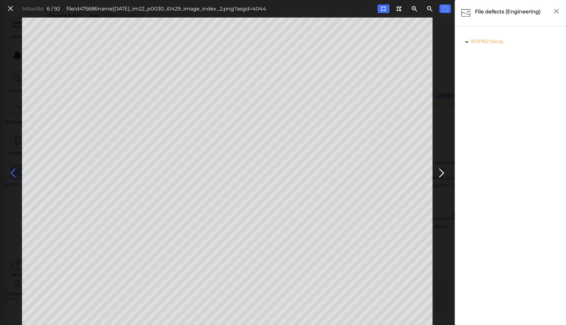
click at [14, 171] on icon at bounding box center [13, 173] width 10 height 12
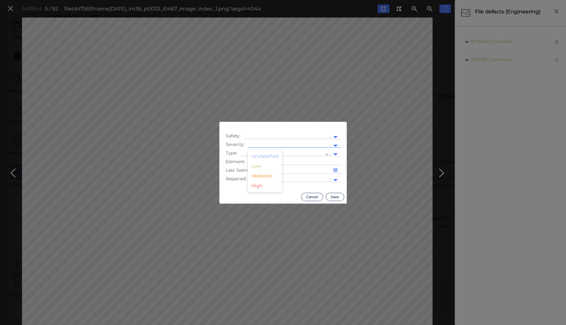
click at [261, 143] on div at bounding box center [289, 145] width 82 height 9
click at [256, 186] on div "High" at bounding box center [265, 186] width 34 height 10
click at [260, 152] on div at bounding box center [281, 154] width 77 height 7
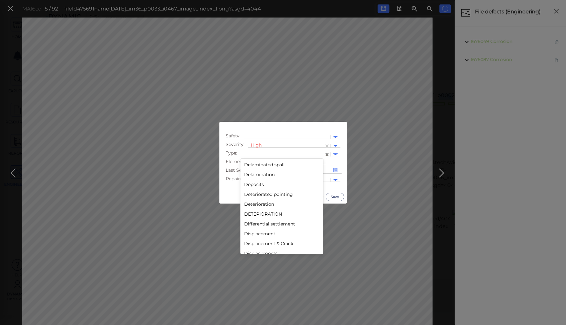
scroll to position [305, 0]
click at [262, 211] on div "Deterioration" at bounding box center [281, 212] width 83 height 10
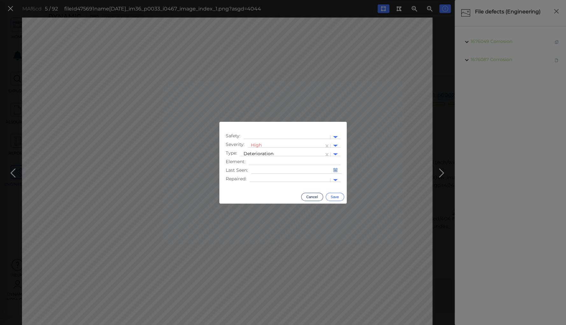
click at [333, 196] on button "Save" at bounding box center [335, 197] width 18 height 8
click at [260, 143] on div at bounding box center [289, 145] width 82 height 9
click at [259, 177] on div "Moderate" at bounding box center [265, 176] width 34 height 10
click at [254, 150] on div "Moderate" at bounding box center [286, 146] width 70 height 8
click at [285, 153] on div at bounding box center [281, 154] width 77 height 7
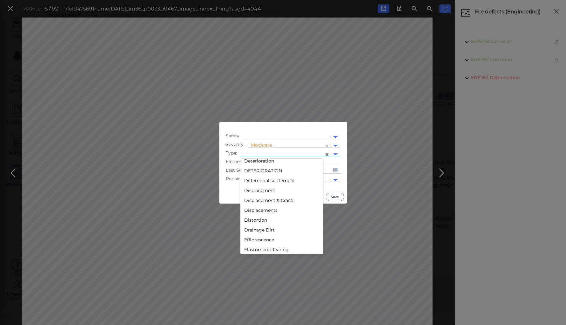
scroll to position [356, 0]
click at [255, 161] on div "Deterioration" at bounding box center [281, 161] width 83 height 10
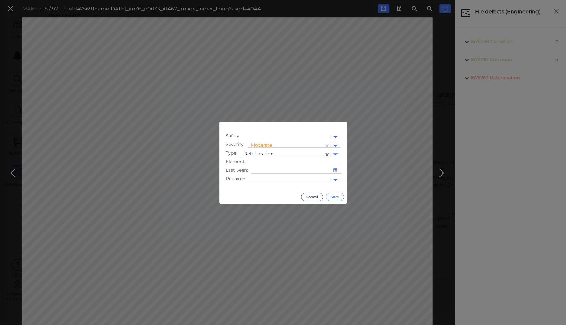
click at [331, 197] on button "Save" at bounding box center [335, 197] width 18 height 8
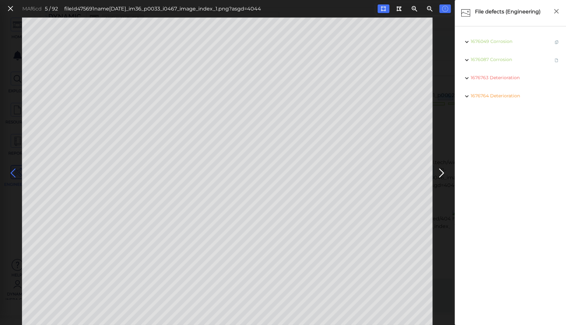
click at [15, 171] on icon at bounding box center [13, 173] width 10 height 12
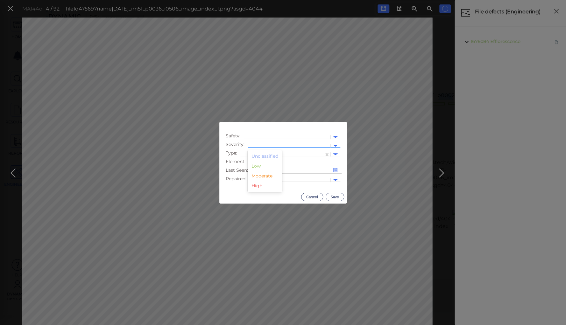
click at [261, 142] on div at bounding box center [289, 145] width 82 height 9
click at [262, 178] on div "Moderate" at bounding box center [265, 176] width 34 height 10
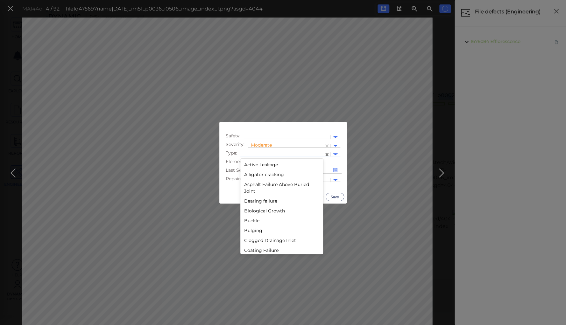
click at [258, 153] on div at bounding box center [281, 154] width 77 height 7
click at [247, 180] on div "Gap" at bounding box center [281, 180] width 83 height 10
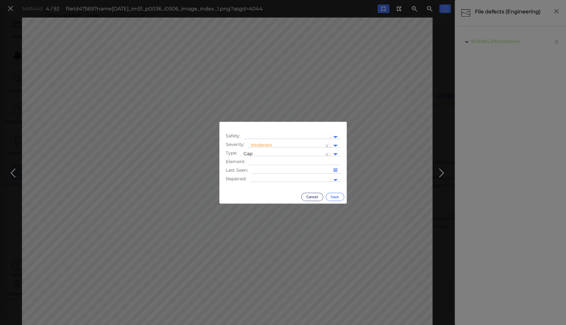
click at [330, 197] on button "Save" at bounding box center [335, 197] width 18 height 8
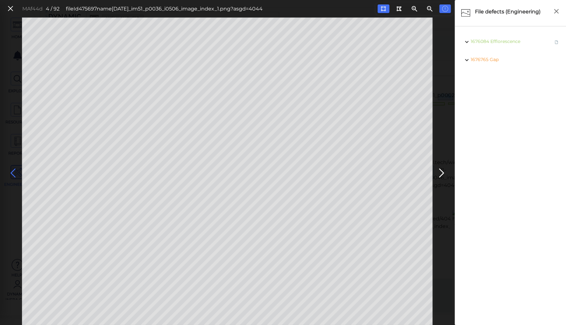
click at [13, 172] on icon at bounding box center [13, 173] width 10 height 12
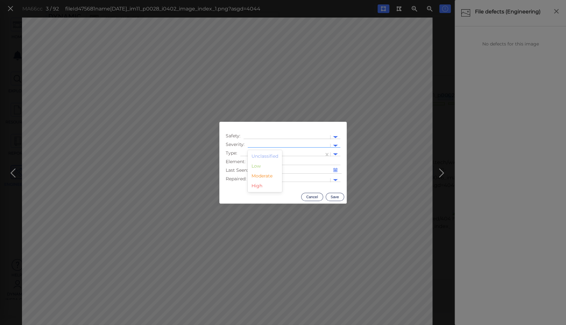
click at [262, 142] on div at bounding box center [289, 145] width 82 height 9
drag, startPoint x: 260, startPoint y: 177, endPoint x: 262, endPoint y: 169, distance: 8.1
click at [261, 175] on div "Moderate" at bounding box center [265, 176] width 34 height 10
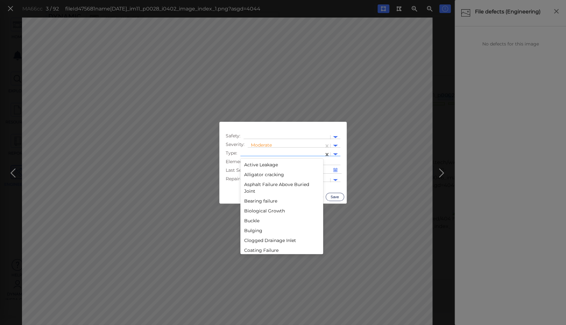
click at [264, 152] on div at bounding box center [281, 154] width 77 height 7
click at [265, 212] on div "Lack of safety rail" at bounding box center [281, 212] width 83 height 10
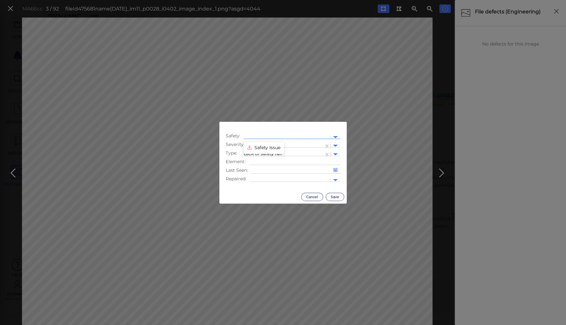
click at [260, 135] on div at bounding box center [287, 137] width 80 height 7
click at [258, 148] on div "Safety Issue" at bounding box center [263, 148] width 41 height 10
click at [332, 197] on button "Save" at bounding box center [335, 197] width 18 height 8
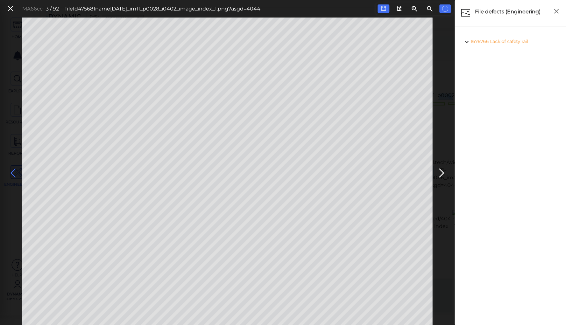
click at [14, 171] on icon at bounding box center [13, 173] width 10 height 12
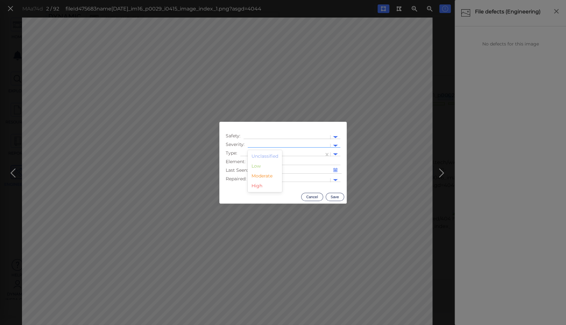
click at [265, 143] on div at bounding box center [289, 146] width 76 height 7
click at [258, 177] on div "Moderate" at bounding box center [265, 176] width 34 height 10
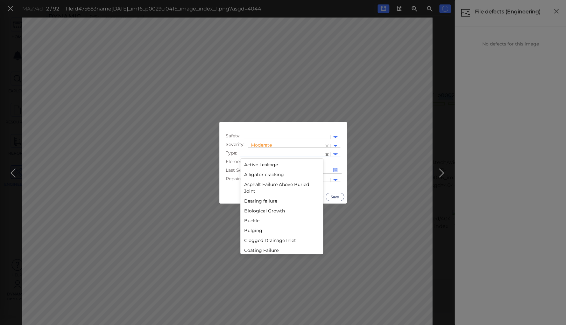
click at [256, 151] on div at bounding box center [281, 154] width 77 height 7
click at [258, 238] on div "Deterioration" at bounding box center [281, 237] width 83 height 10
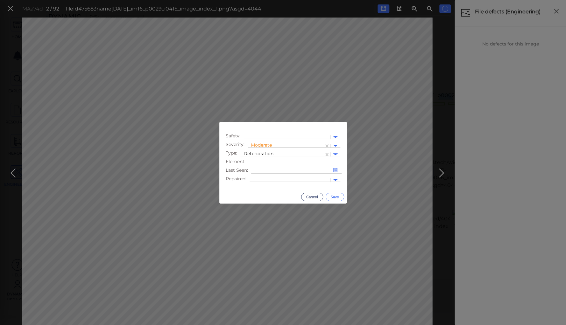
click at [337, 194] on button "Save" at bounding box center [335, 197] width 18 height 8
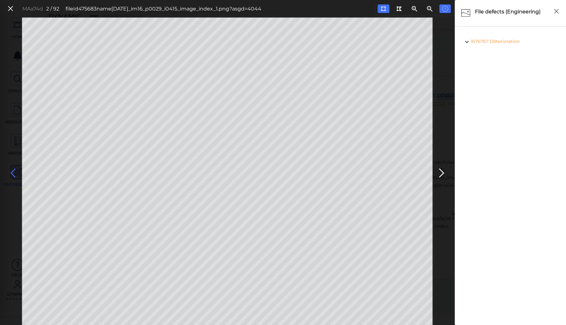
click at [15, 173] on icon at bounding box center [13, 173] width 10 height 12
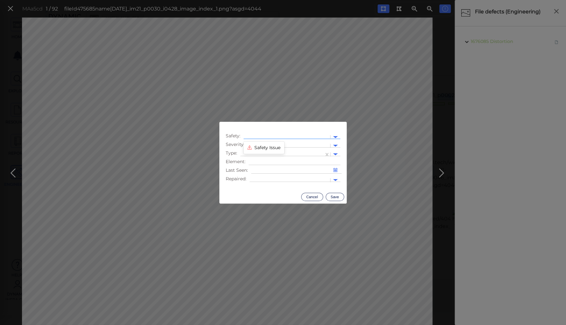
click at [264, 134] on div at bounding box center [287, 137] width 80 height 7
click at [263, 148] on div "Safety Issue" at bounding box center [263, 148] width 41 height 10
click at [262, 144] on div at bounding box center [289, 146] width 76 height 7
click at [266, 176] on div "Moderate" at bounding box center [265, 176] width 34 height 10
click at [255, 153] on div at bounding box center [281, 154] width 77 height 7
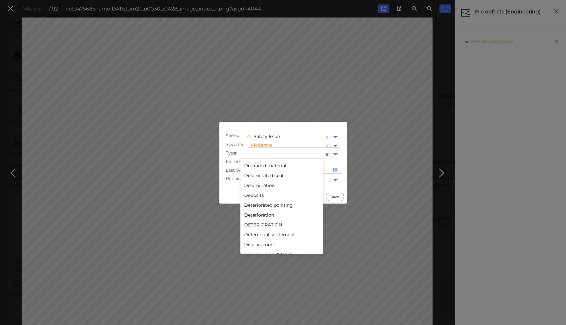
scroll to position [305, 0]
click at [259, 211] on div "Deterioration" at bounding box center [281, 212] width 83 height 10
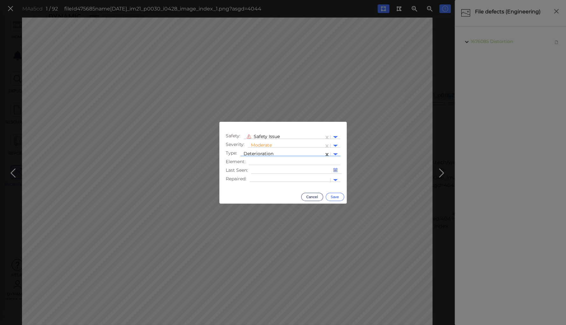
click at [334, 196] on button "Save" at bounding box center [335, 197] width 18 height 8
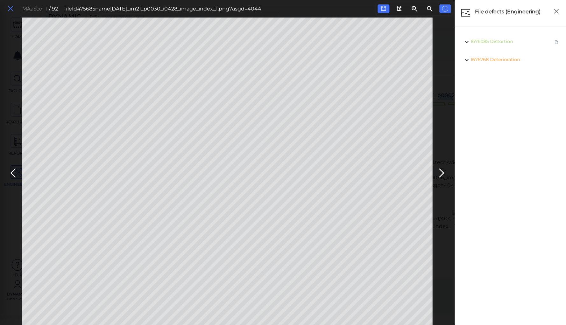
click at [10, 9] on icon at bounding box center [10, 8] width 7 height 9
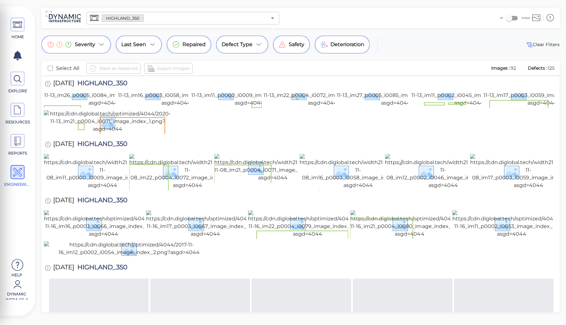
copy span "HIGHLAND_350"
click at [125, 5] on div "HOME EXPLORE RESOURCES REPORTS ENGINEERING Help Dynamic Infra CS-6 How to My Di…" at bounding box center [283, 162] width 566 height 325
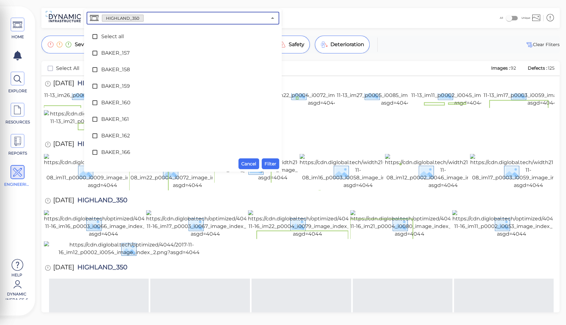
click at [161, 19] on input "text" at bounding box center [205, 18] width 123 height 9
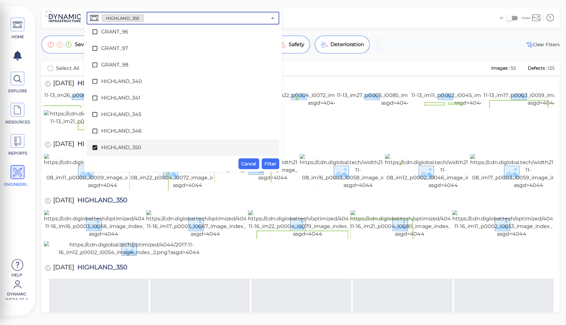
click at [115, 145] on span "HIGHLAND_350" at bounding box center [182, 148] width 163 height 8
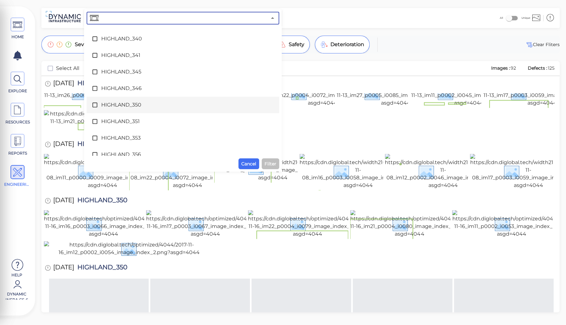
scroll to position [1710, 0]
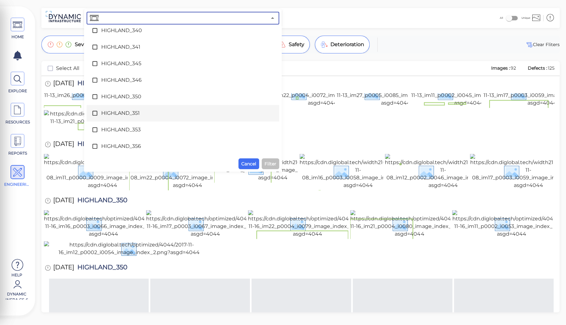
click at [113, 116] on span "HIGHLAND_351" at bounding box center [182, 113] width 163 height 8
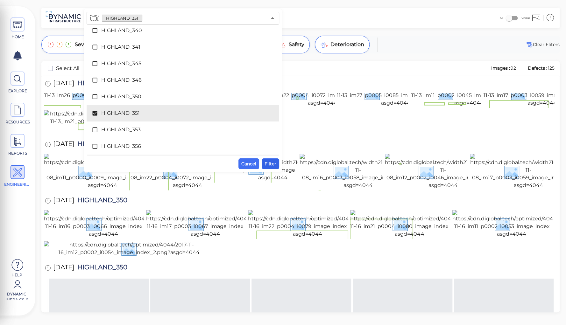
click at [269, 162] on span "Filter" at bounding box center [270, 164] width 12 height 8
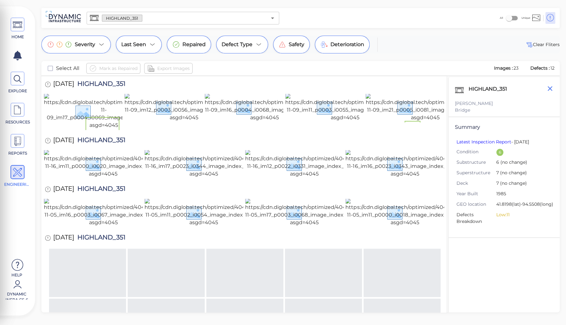
click at [549, 89] on icon "button" at bounding box center [550, 89] width 8 height 8
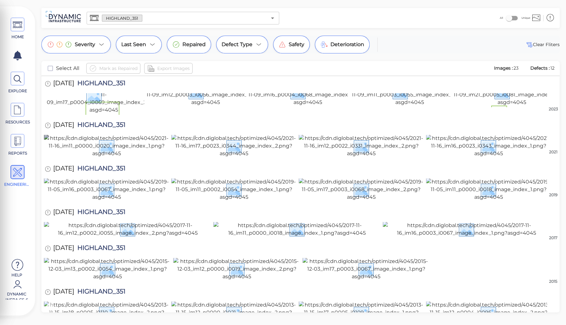
scroll to position [418, 0]
click at [465, 301] on img at bounding box center [488, 312] width 125 height 23
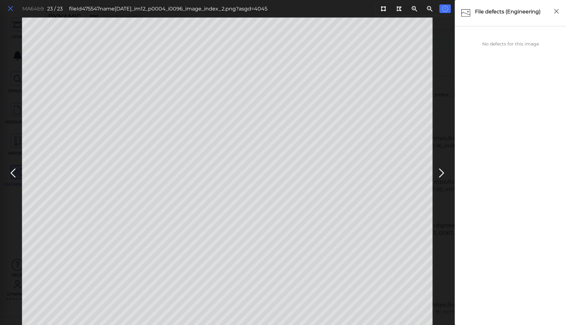
click at [9, 8] on icon at bounding box center [10, 8] width 7 height 9
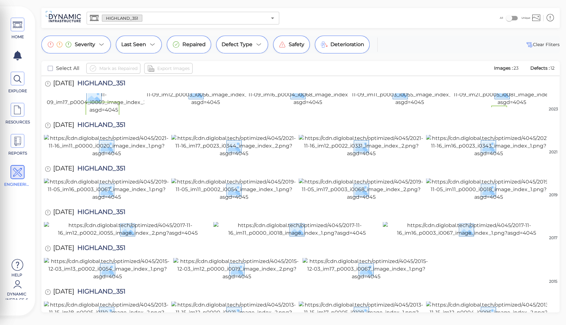
scroll to position [418, 0]
click at [492, 301] on img at bounding box center [488, 312] width 125 height 23
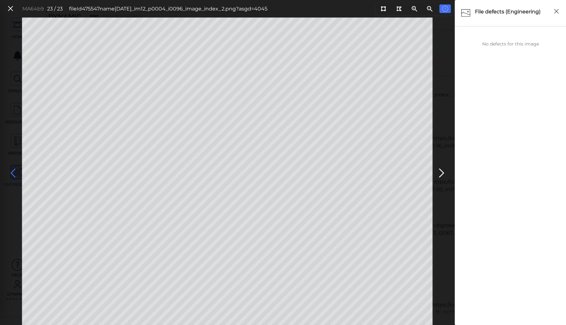
click at [15, 172] on icon at bounding box center [13, 173] width 10 height 12
click at [11, 171] on icon at bounding box center [13, 173] width 10 height 12
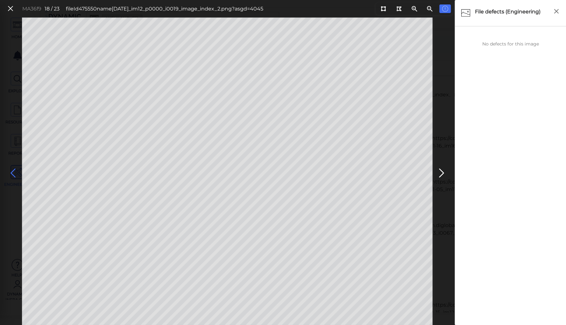
click at [13, 172] on icon at bounding box center [13, 173] width 10 height 12
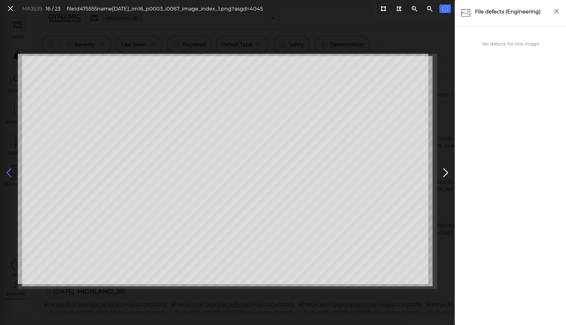
click at [13, 172] on icon at bounding box center [9, 173] width 10 height 12
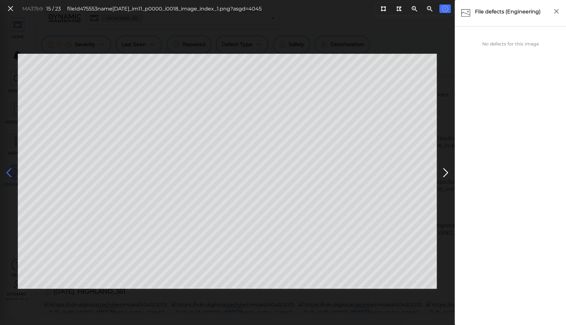
click at [6, 172] on icon at bounding box center [9, 173] width 10 height 12
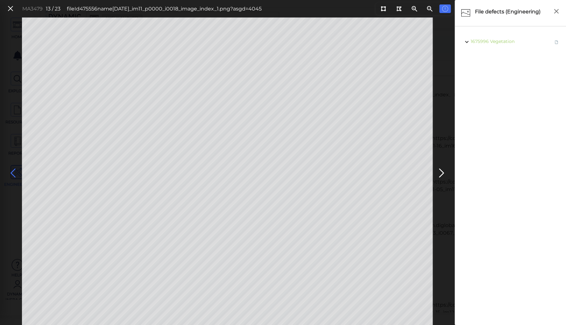
click at [13, 172] on icon at bounding box center [13, 173] width 10 height 12
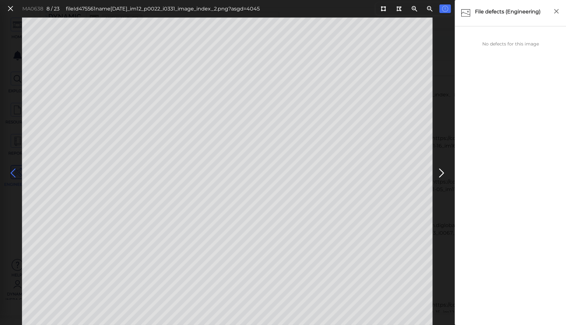
click at [13, 172] on icon at bounding box center [13, 173] width 10 height 12
